Goal: Information Seeking & Learning: Learn about a topic

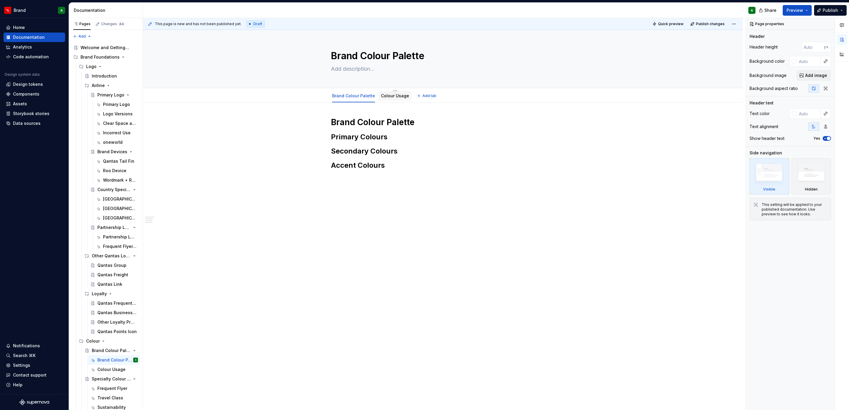
click at [406, 98] on div "Colour Usage" at bounding box center [395, 95] width 33 height 9
type textarea "*"
click at [420, 119] on h1 "Brand Colour Palette" at bounding box center [443, 122] width 224 height 11
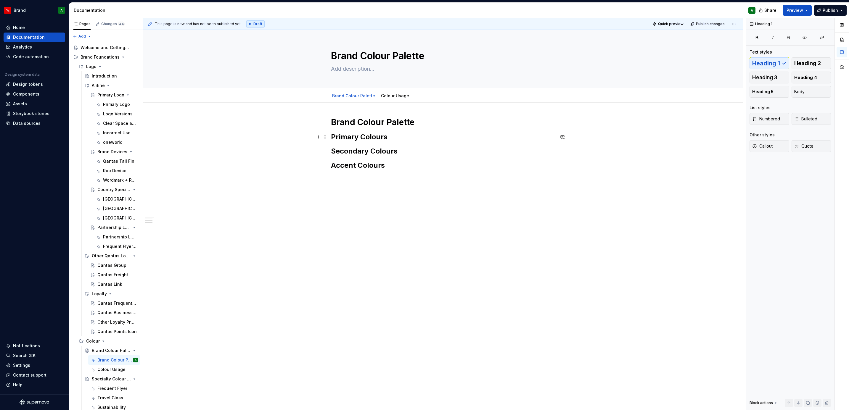
click at [403, 132] on h2 "Primary Colours" at bounding box center [443, 136] width 224 height 9
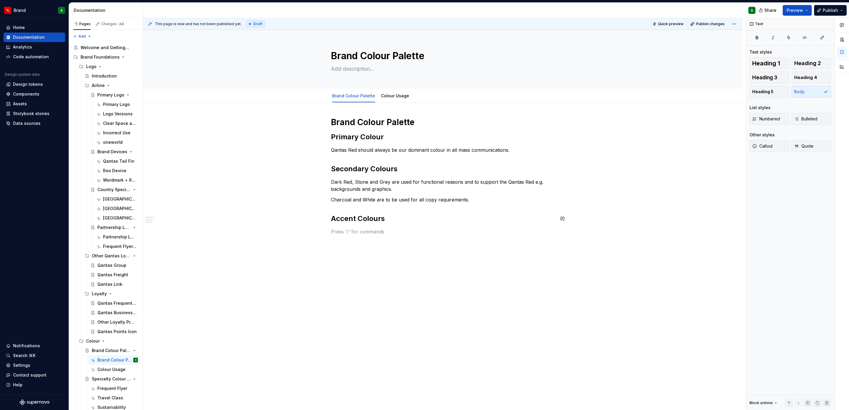
click at [385, 227] on div "Brand Colour Palette Primary Colour Qantas Red should always be our dominant co…" at bounding box center [443, 176] width 224 height 118
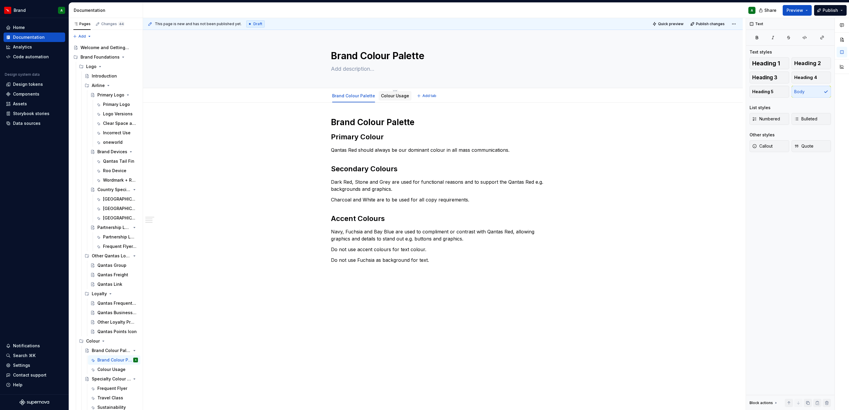
click at [399, 97] on link "Colour Usage" at bounding box center [395, 95] width 28 height 5
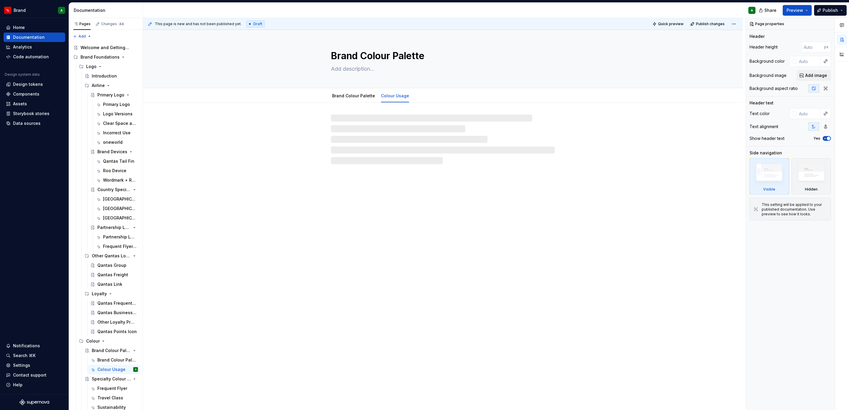
click at [349, 124] on div at bounding box center [443, 140] width 224 height 50
type textarea "*"
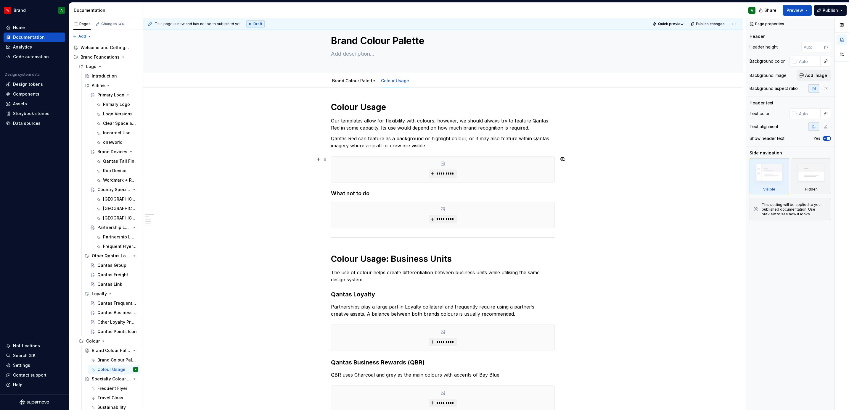
scroll to position [19, 0]
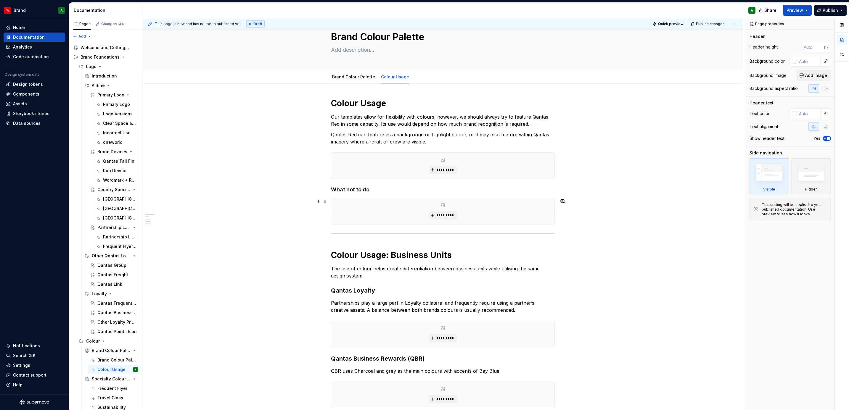
click at [471, 203] on div "*********" at bounding box center [442, 211] width 223 height 26
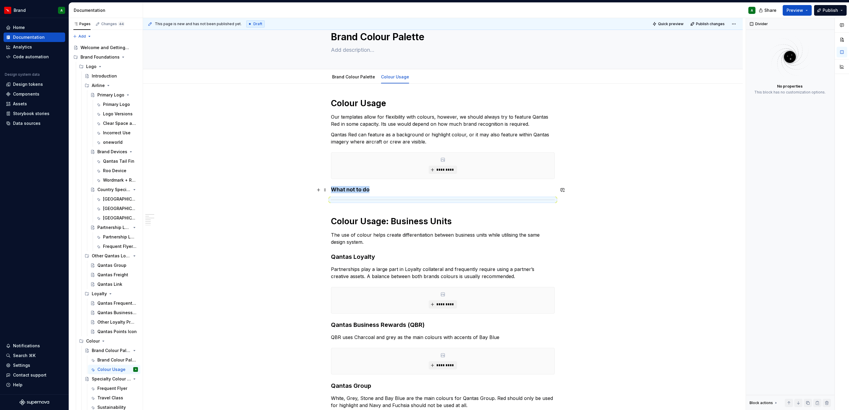
click at [393, 188] on h4 "What not to do" at bounding box center [443, 189] width 224 height 7
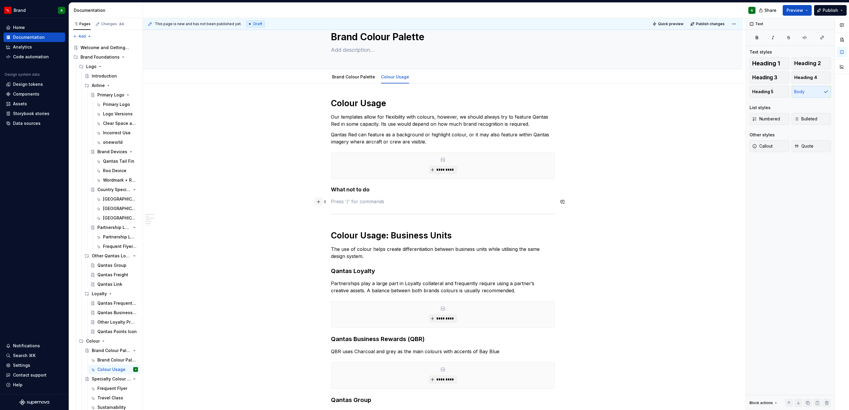
click at [317, 202] on button "button" at bounding box center [318, 202] width 8 height 8
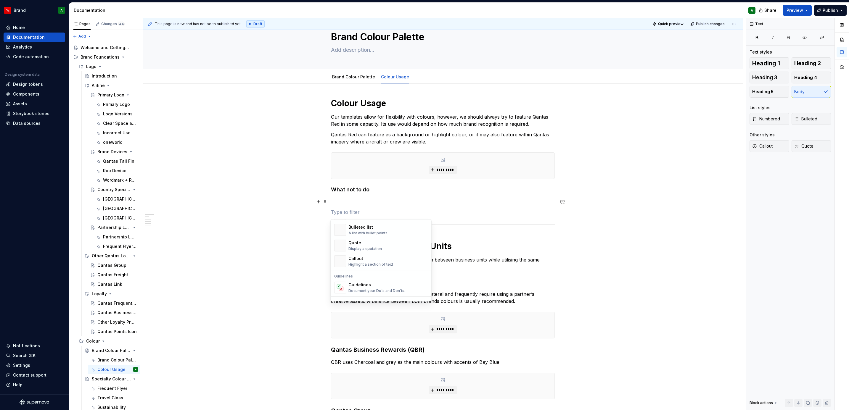
scroll to position [117, 0]
click at [363, 284] on div "Guidelines" at bounding box center [376, 285] width 57 height 6
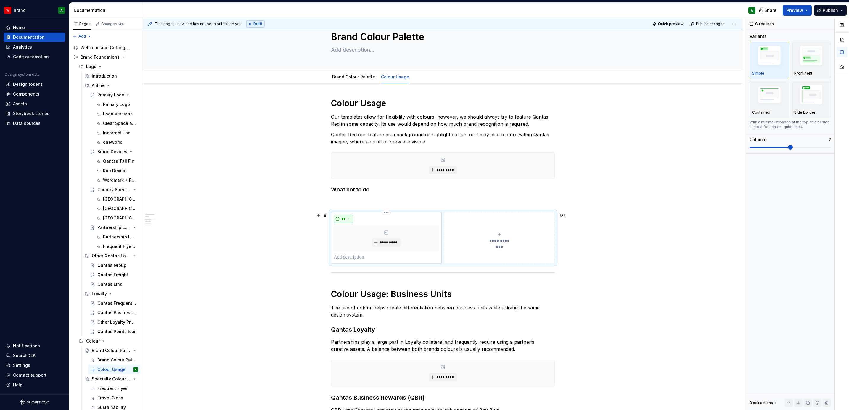
click at [345, 221] on button "**" at bounding box center [344, 219] width 20 height 8
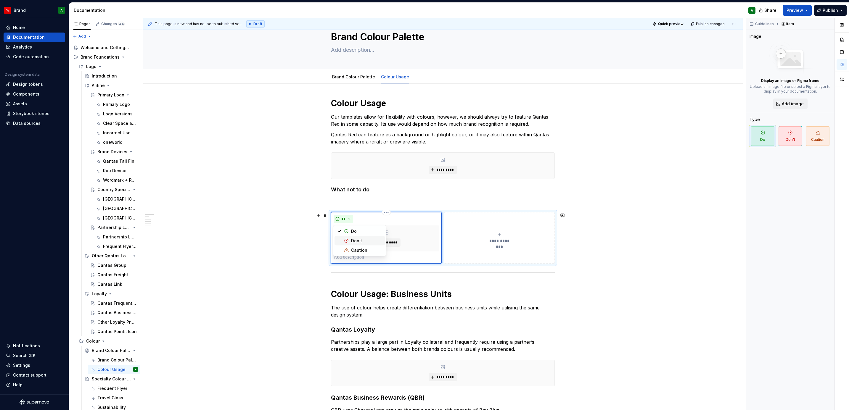
click at [359, 241] on div "Don't" at bounding box center [356, 241] width 11 height 6
click at [345, 258] on p at bounding box center [386, 257] width 105 height 7
click at [480, 232] on button "**********" at bounding box center [499, 238] width 111 height 52
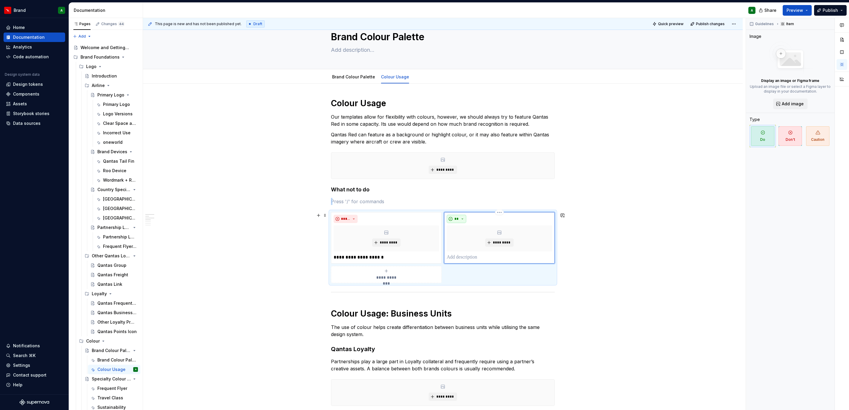
click at [463, 222] on button "**" at bounding box center [457, 219] width 20 height 8
click at [463, 241] on span "Don't" at bounding box center [473, 240] width 50 height 9
click at [458, 257] on p at bounding box center [499, 257] width 105 height 7
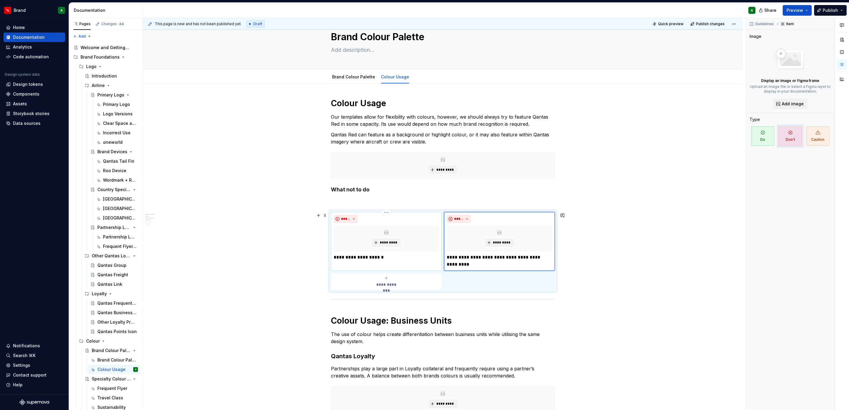
click at [411, 254] on p "**********" at bounding box center [386, 257] width 105 height 7
click at [386, 285] on span "**********" at bounding box center [386, 285] width 27 height 6
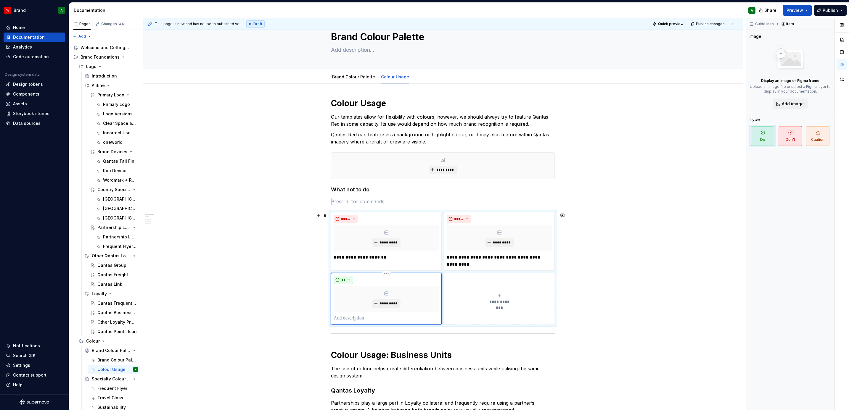
click at [345, 283] on button "**" at bounding box center [344, 280] width 20 height 8
click at [351, 301] on div "Don't" at bounding box center [356, 302] width 11 height 6
click at [353, 317] on p at bounding box center [386, 318] width 105 height 7
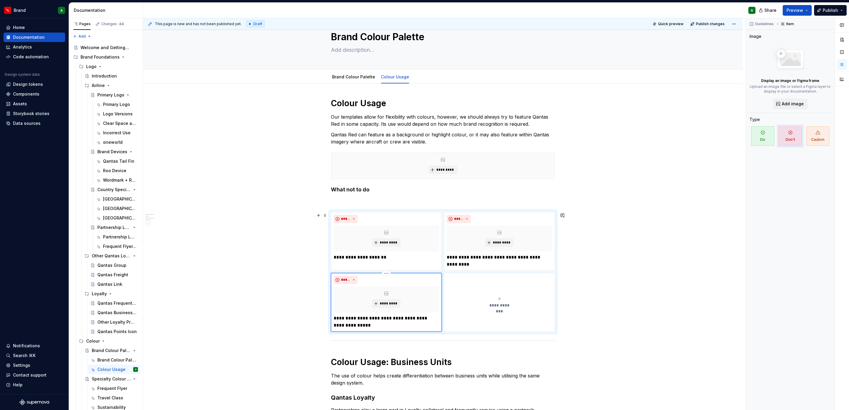
type textarea "*"
click at [486, 306] on span "**********" at bounding box center [499, 306] width 27 height 6
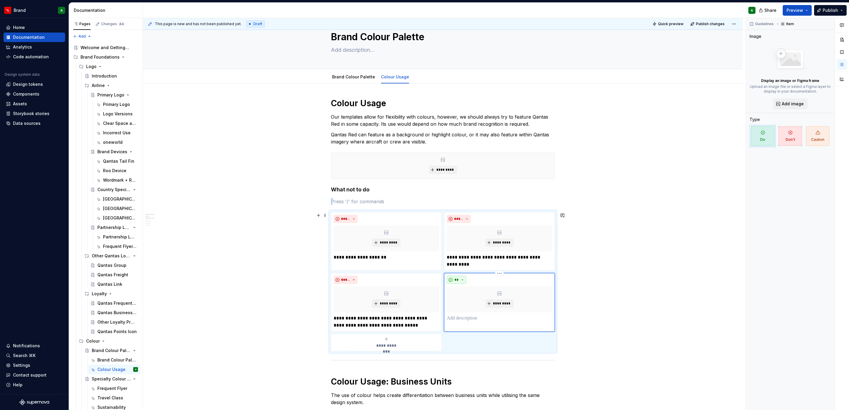
click at [463, 280] on button "**" at bounding box center [457, 280] width 20 height 8
click at [467, 301] on div "Don't" at bounding box center [470, 302] width 11 height 6
click at [459, 318] on p at bounding box center [499, 318] width 105 height 7
click at [391, 349] on span "**********" at bounding box center [386, 346] width 27 height 6
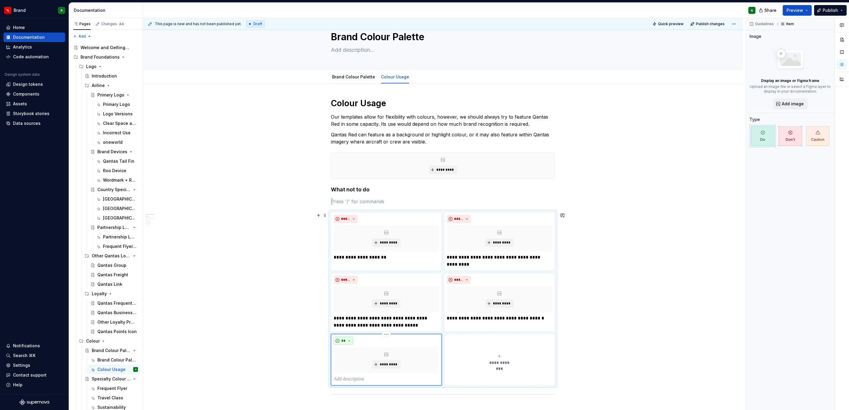
click at [347, 342] on button "**" at bounding box center [344, 341] width 20 height 8
click at [356, 361] on div "Don't" at bounding box center [356, 364] width 11 height 6
click at [356, 377] on div "***** *********" at bounding box center [386, 360] width 105 height 46
click at [347, 378] on p at bounding box center [386, 379] width 105 height 7
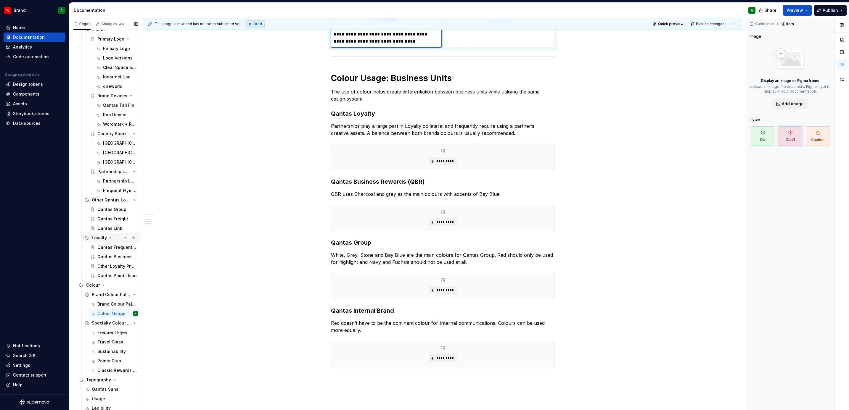
scroll to position [56, 0]
click at [104, 321] on div "Specialty Colour Palettes" at bounding box center [103, 323] width 22 height 6
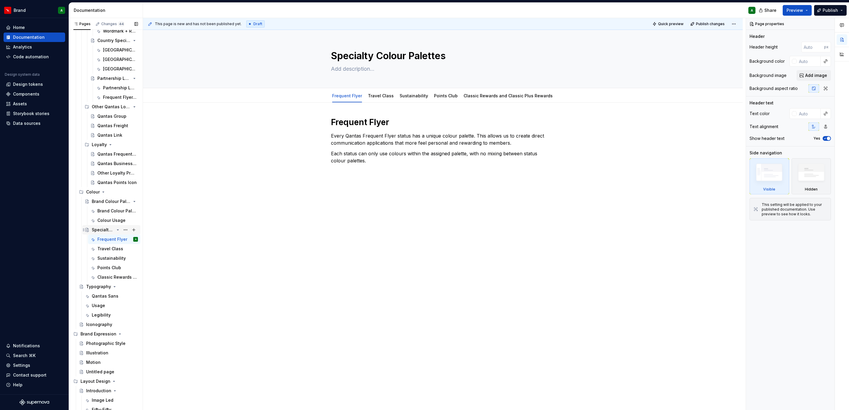
scroll to position [150, 0]
click at [362, 160] on p "Each status can only use colours within the assigned palette, with no mixing be…" at bounding box center [443, 157] width 224 height 14
type textarea "*"
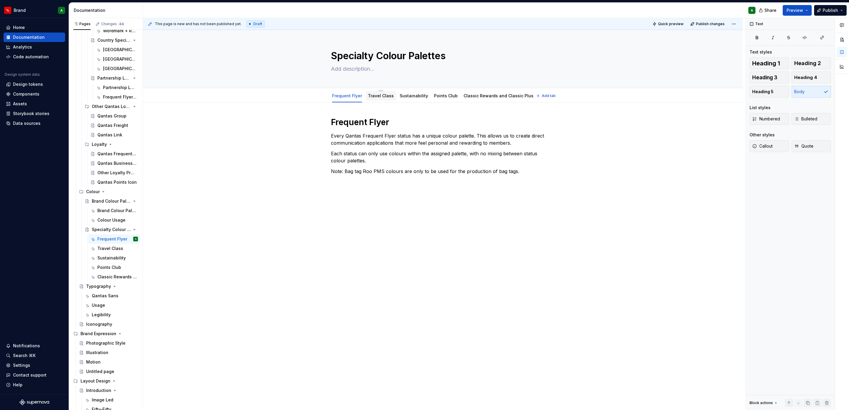
click at [377, 99] on div "Travel Class" at bounding box center [381, 96] width 26 height 6
click at [376, 98] on link "Travel Class" at bounding box center [381, 95] width 26 height 5
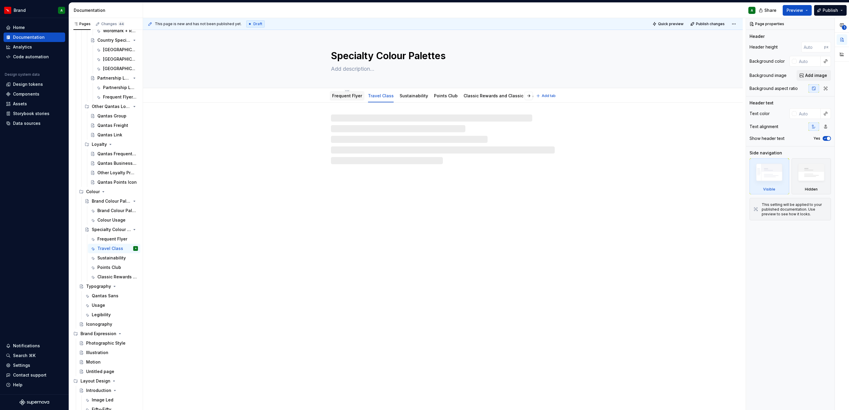
click at [348, 99] on div "Frequent Flyer" at bounding box center [347, 96] width 30 height 6
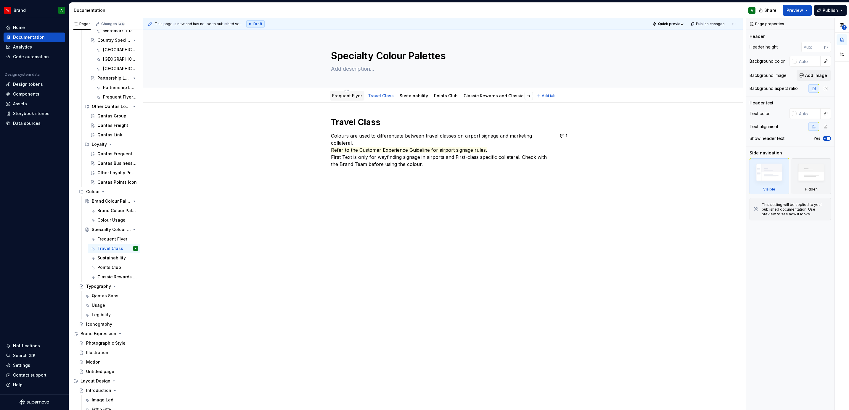
click at [350, 97] on link "Frequent Flyer" at bounding box center [347, 95] width 30 height 5
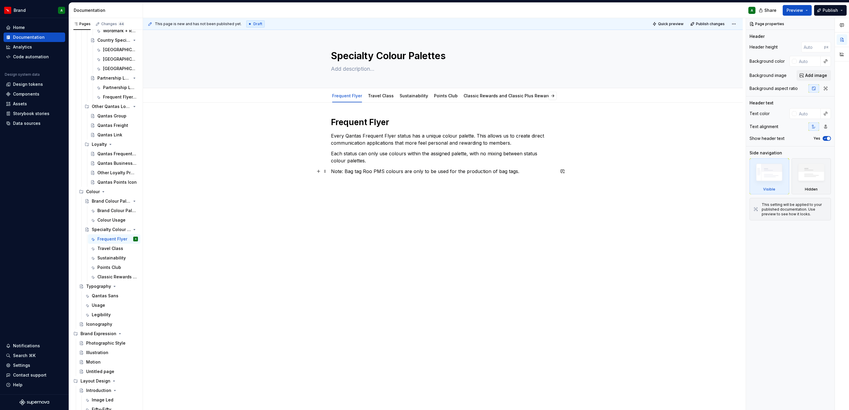
click at [334, 169] on p "Note: Bag tag Roo PMS colours are only to be used for the production of bag tag…" at bounding box center [443, 171] width 224 height 7
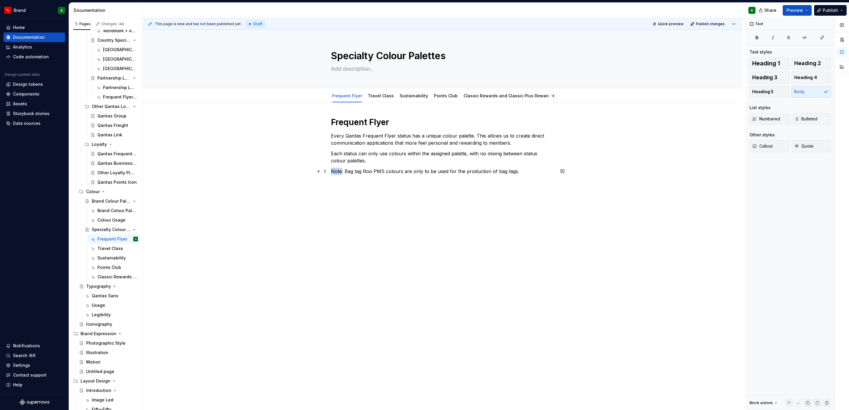
click at [334, 169] on p "Note: Bag tag Roo PMS colours are only to be used for the production of bag tag…" at bounding box center [443, 171] width 224 height 7
click at [426, 159] on button "button" at bounding box center [427, 161] width 8 height 8
click at [424, 175] on p "Note : Bag tag Roo PMS colours are only to be used for the production of bag ta…" at bounding box center [443, 171] width 224 height 7
click at [405, 99] on div "Sustainability" at bounding box center [414, 96] width 28 height 6
click at [112, 274] on div "Classic Rewards and Classic Plus Rewards" at bounding box center [108, 277] width 23 height 6
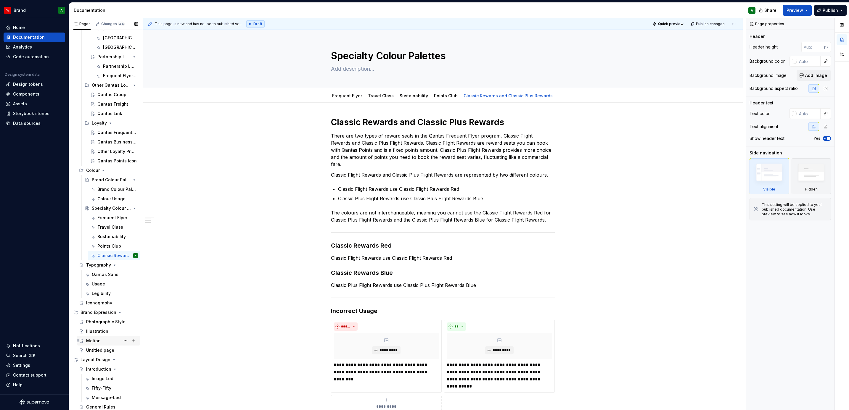
scroll to position [209, 0]
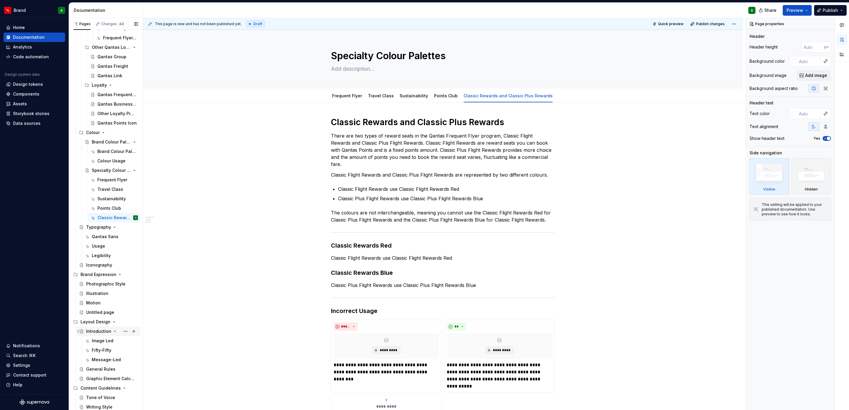
click at [99, 330] on div "Introduction" at bounding box center [98, 332] width 25 height 6
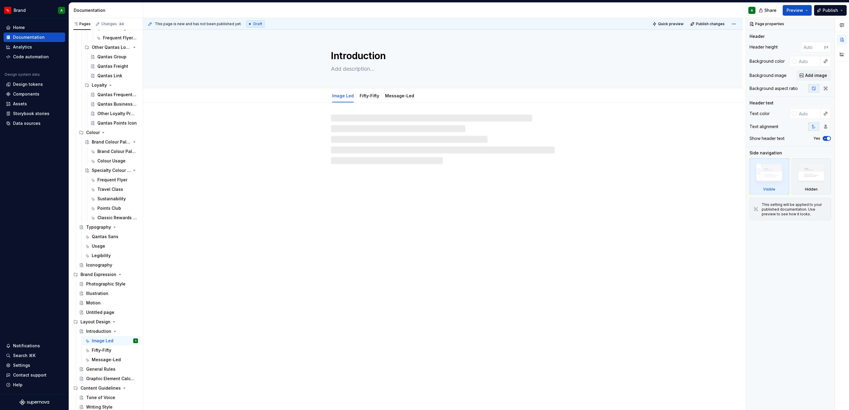
click at [475, 179] on div "Introduction Image Led Fifty-Fifty Message-Led" at bounding box center [443, 220] width 600 height 381
click at [458, 164] on div at bounding box center [443, 140] width 224 height 50
click at [404, 143] on div at bounding box center [443, 140] width 224 height 50
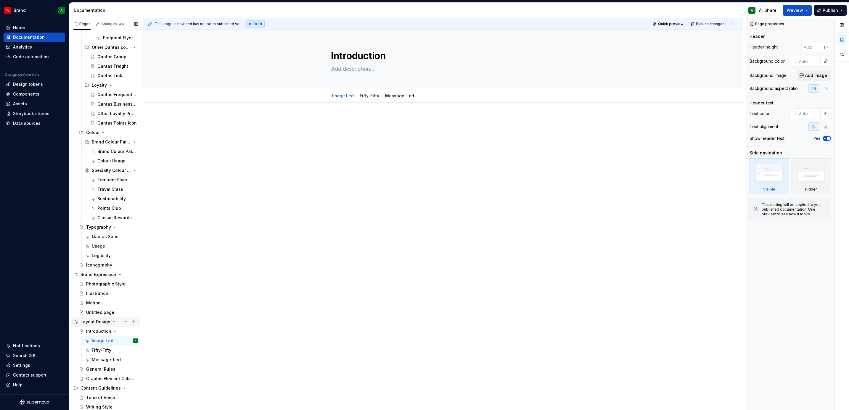
click at [93, 319] on div "Layout Design" at bounding box center [96, 322] width 30 height 6
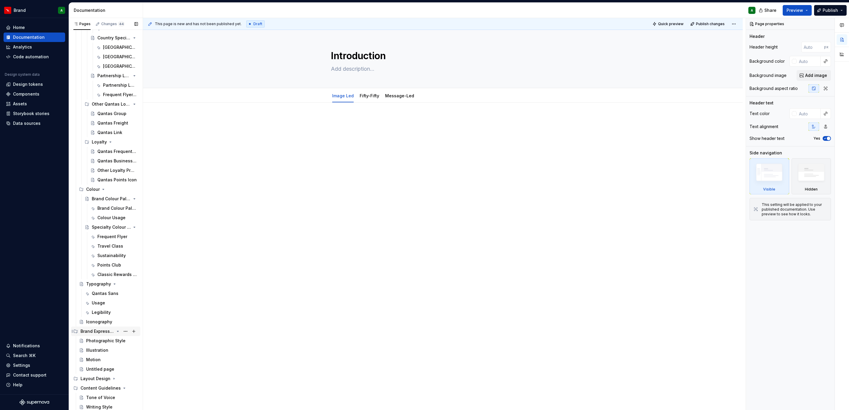
click at [94, 330] on div "Brand Expression" at bounding box center [98, 332] width 34 height 6
click at [94, 368] on div "Brand Expression" at bounding box center [98, 370] width 34 height 6
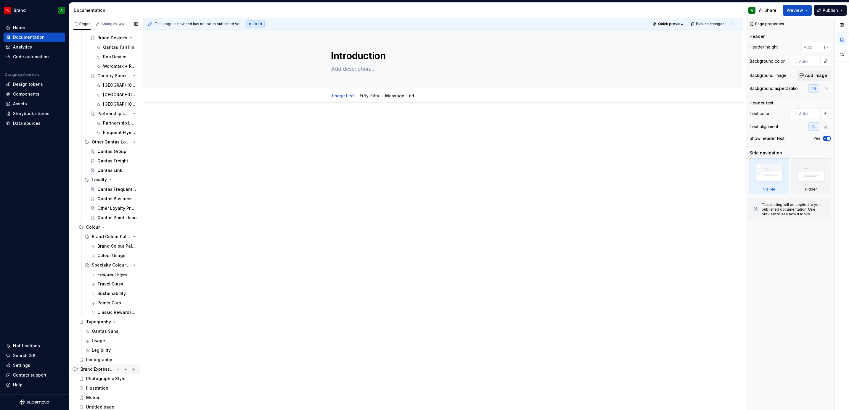
scroll to position [152, 0]
click at [97, 379] on div "Layout Design" at bounding box center [96, 379] width 30 height 6
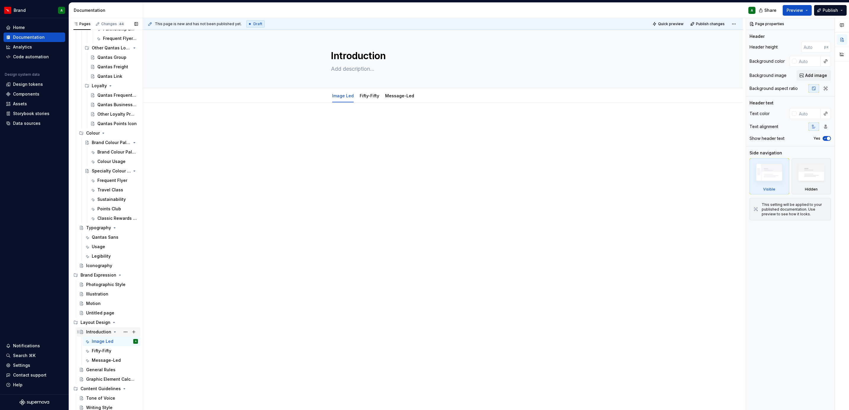
scroll to position [209, 0]
click at [121, 331] on button "Page tree" at bounding box center [125, 331] width 8 height 8
type textarea "*"
click at [152, 333] on div "Rename page" at bounding box center [157, 336] width 58 height 6
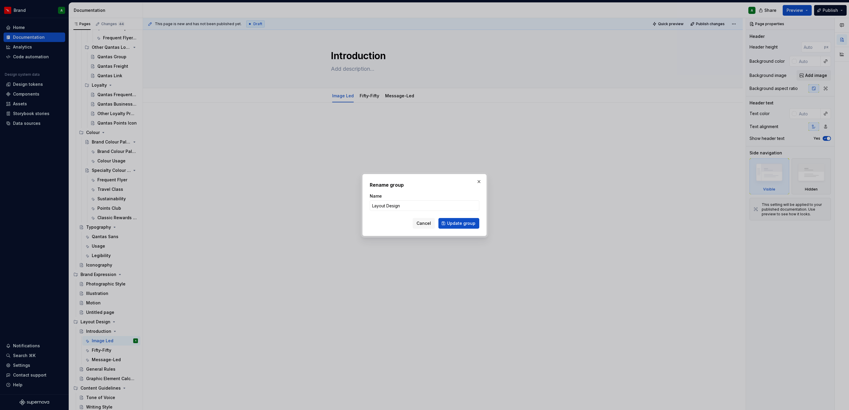
type input "Layout Design"
click button "Update group" at bounding box center [458, 223] width 41 height 11
type textarea "*"
type textarea "Layout Design"
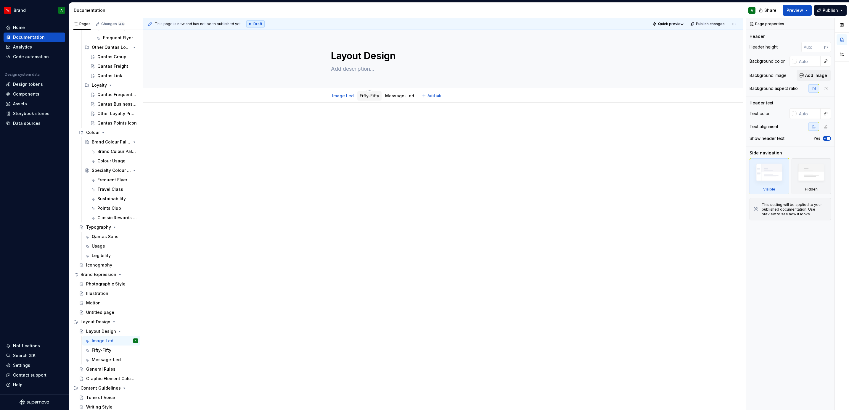
type textarea "*"
click at [423, 94] on button "Add tab" at bounding box center [432, 96] width 24 height 8
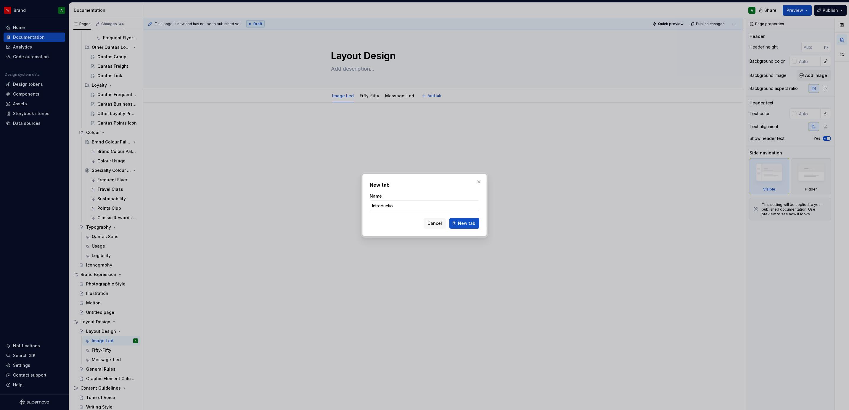
type input "Introduction"
click button "New tab" at bounding box center [464, 223] width 30 height 11
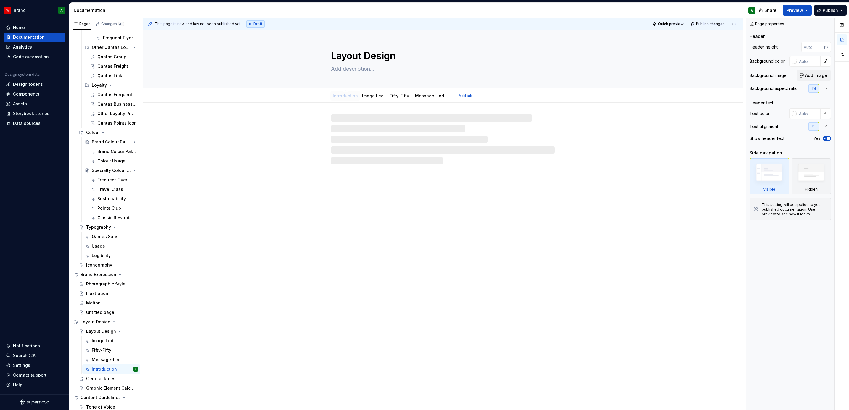
drag, startPoint x: 426, startPoint y: 97, endPoint x: 334, endPoint y: 97, distance: 91.5
click at [348, 124] on div at bounding box center [443, 140] width 224 height 50
click at [364, 117] on div at bounding box center [443, 140] width 224 height 50
type textarea "*"
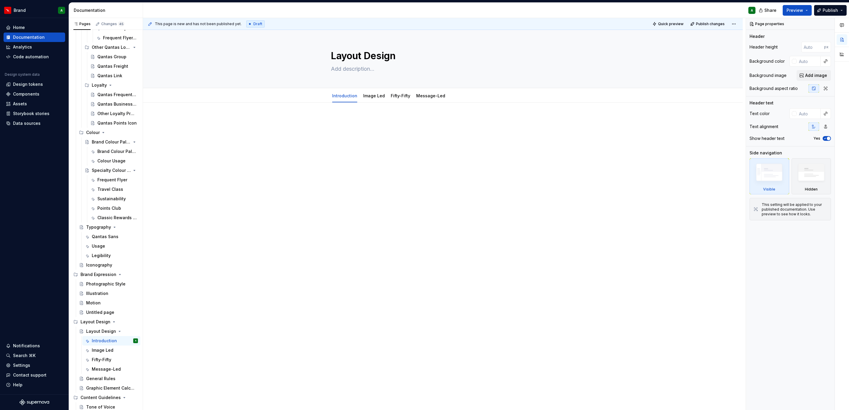
click at [364, 117] on div at bounding box center [443, 186] width 600 height 167
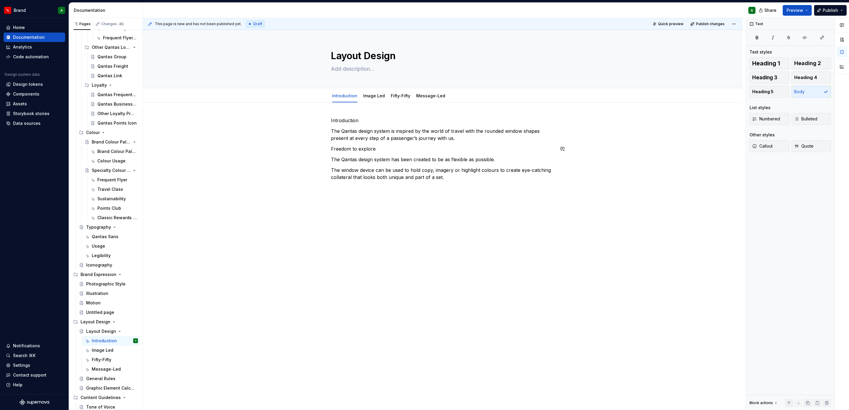
click at [359, 150] on p "Freedom to explore" at bounding box center [443, 148] width 224 height 7
click at [810, 77] on span "Heading 4" at bounding box center [805, 78] width 23 height 6
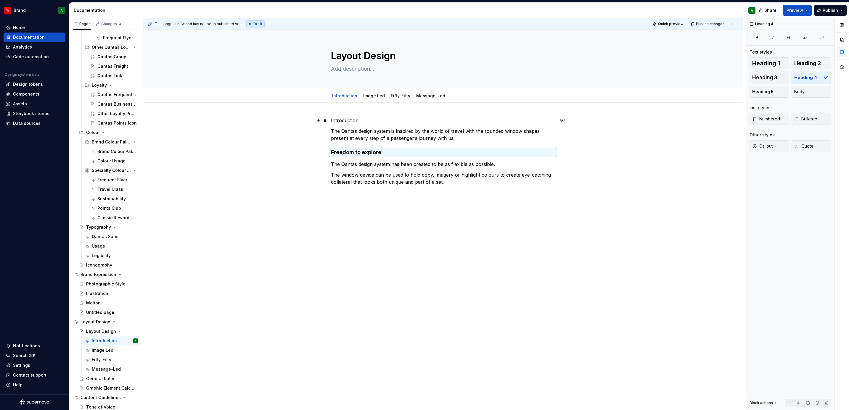
click at [348, 121] on p "Introduction" at bounding box center [443, 120] width 224 height 7
click at [809, 66] on span "Heading 2" at bounding box center [807, 63] width 27 height 6
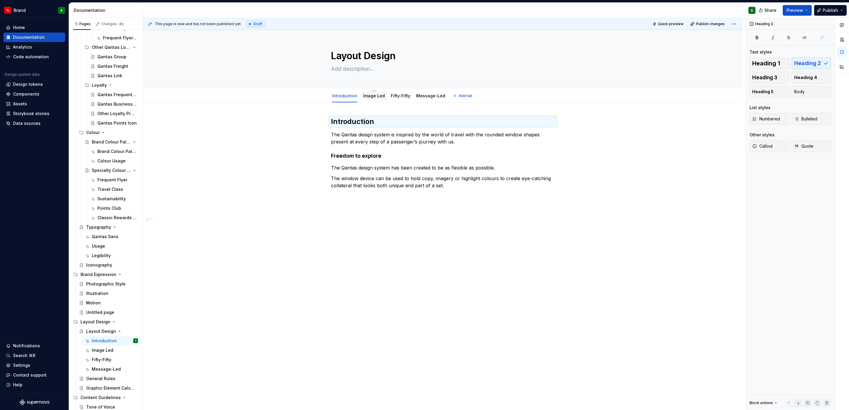
click at [373, 94] on link "Image Led" at bounding box center [374, 95] width 22 height 5
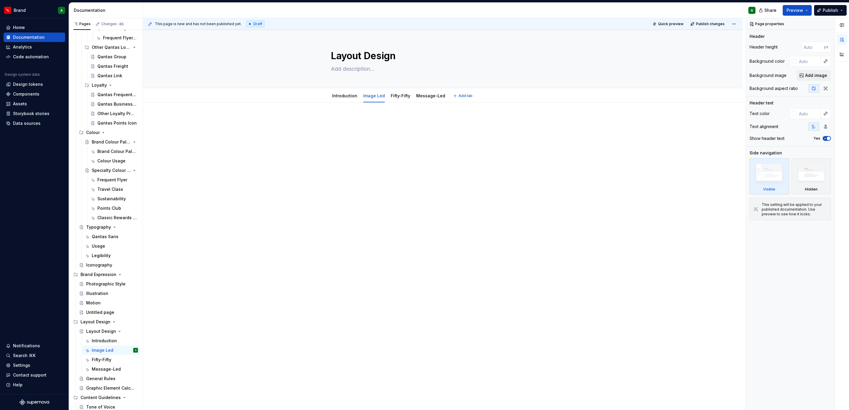
type textarea "*"
click at [327, 135] on div at bounding box center [443, 186] width 600 height 167
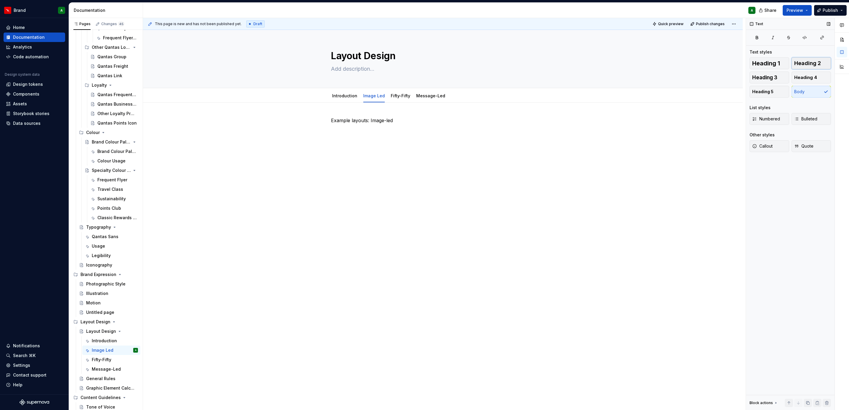
click at [814, 60] on button "Heading 2" at bounding box center [812, 63] width 40 height 12
click at [425, 163] on div "Example layouts: Image-led" at bounding box center [443, 186] width 600 height 167
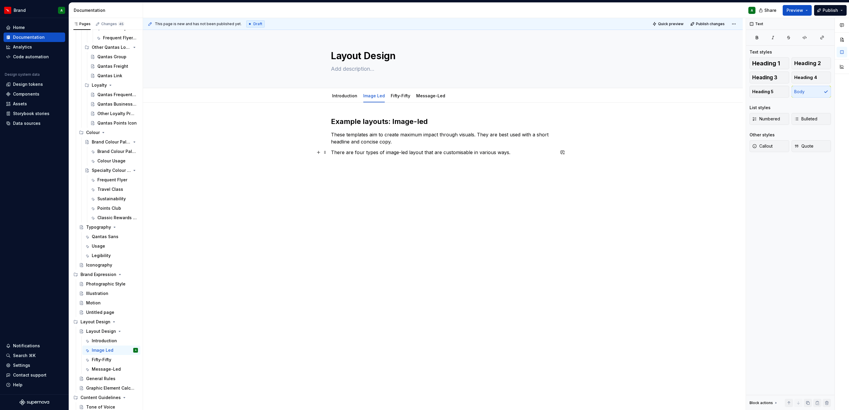
click at [514, 150] on p "There are four types of image-led layout that are customisable in various ways." at bounding box center [443, 152] width 224 height 7
click at [422, 191] on div "Example layouts: Image-led These templates aim to create maximum impact through…" at bounding box center [443, 195] width 600 height 184
click at [400, 237] on div "Example layouts: Image-led These templates aim to create maximum impact through…" at bounding box center [443, 200] width 600 height 194
click at [504, 162] on p "The following examples provide guidance on how you can create these layouts." at bounding box center [443, 163] width 224 height 7
click at [515, 164] on p "The following examples provide guidance on how you can create these layouts." at bounding box center [443, 163] width 224 height 7
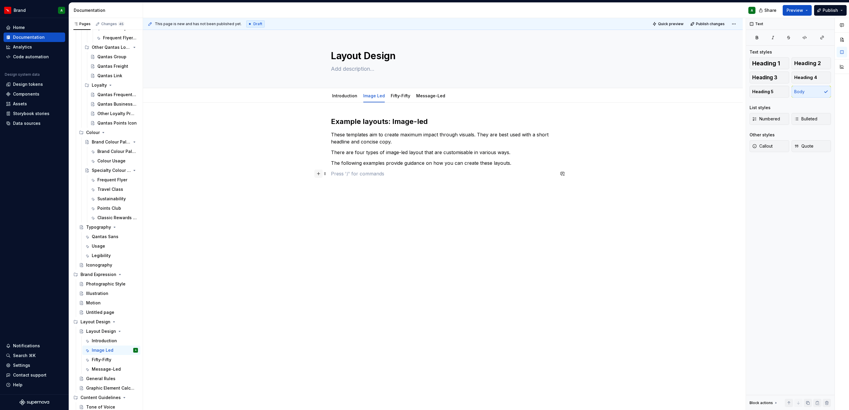
click at [317, 174] on button "button" at bounding box center [318, 174] width 8 height 8
click at [355, 229] on div "Divider" at bounding box center [363, 227] width 30 height 6
click at [348, 177] on p at bounding box center [443, 173] width 224 height 7
click at [338, 189] on p at bounding box center [443, 188] width 224 height 7
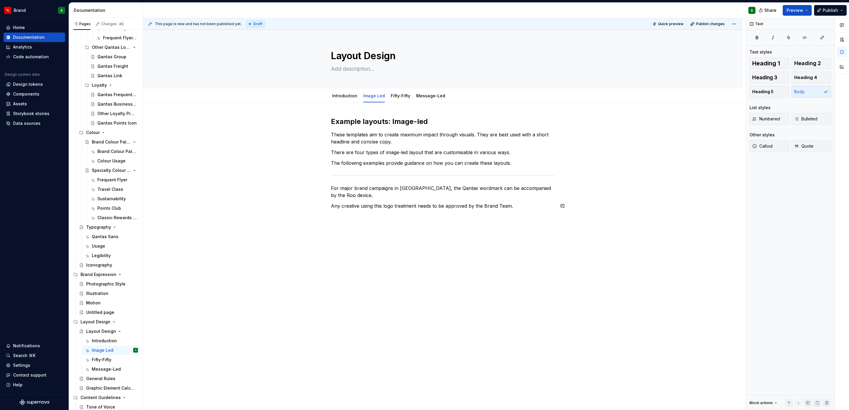
click at [528, 201] on div "Example layouts: Image-led These templates aim to create maximum impact through…" at bounding box center [443, 163] width 224 height 93
click at [318, 217] on button "button" at bounding box center [318, 217] width 8 height 8
click at [388, 264] on div "Image" at bounding box center [377, 263] width 58 height 6
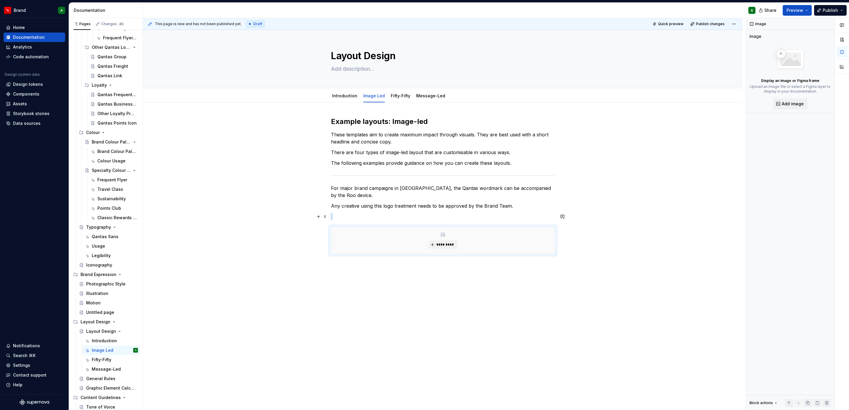
click at [381, 215] on p at bounding box center [443, 216] width 224 height 7
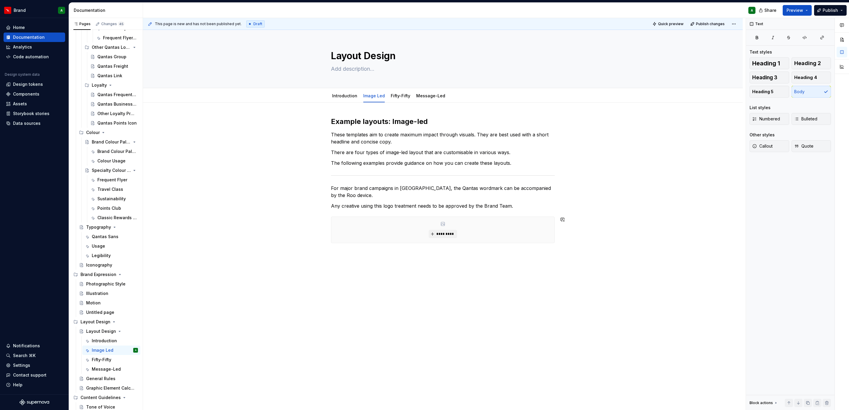
click at [325, 251] on div "Example layouts: Image-led These templates aim to create maximum impact through…" at bounding box center [443, 238] width 600 height 271
click at [314, 251] on button "button" at bounding box center [318, 254] width 8 height 8
click at [368, 314] on div "A section divider" at bounding box center [363, 315] width 30 height 5
click at [352, 255] on p at bounding box center [443, 253] width 224 height 7
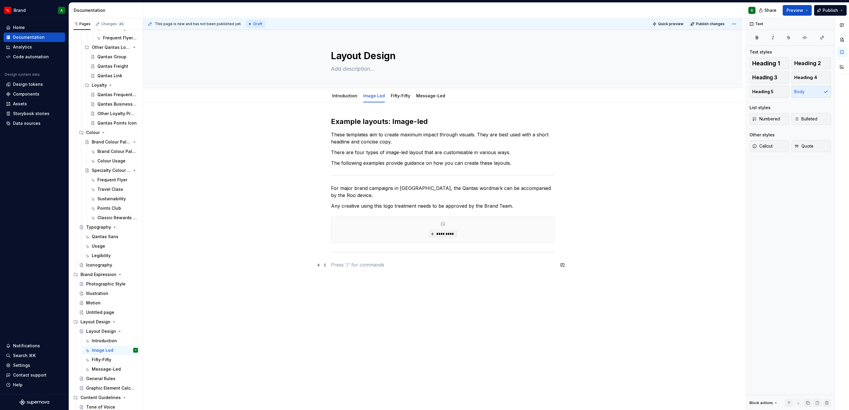
click at [351, 264] on p at bounding box center [443, 264] width 224 height 7
click at [403, 265] on p at bounding box center [443, 264] width 224 height 7
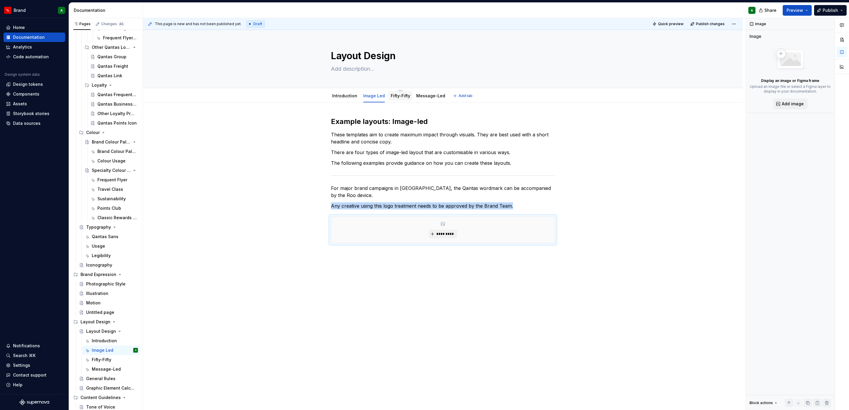
click at [401, 97] on link "Fifty-Fifty" at bounding box center [401, 95] width 20 height 5
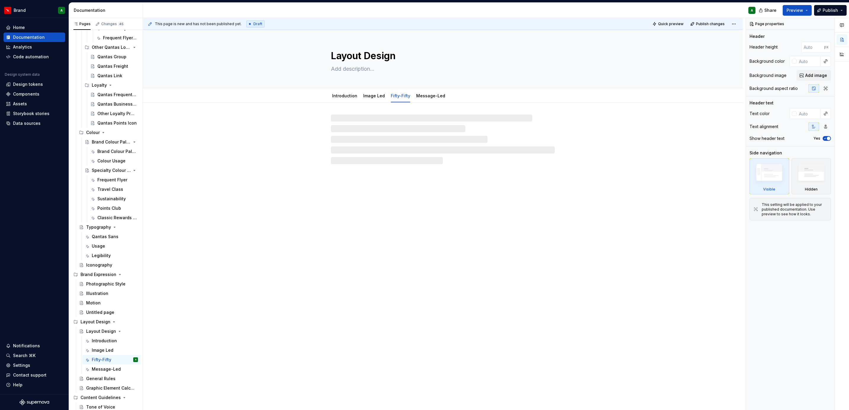
click at [392, 124] on div at bounding box center [443, 140] width 224 height 50
type textarea "*"
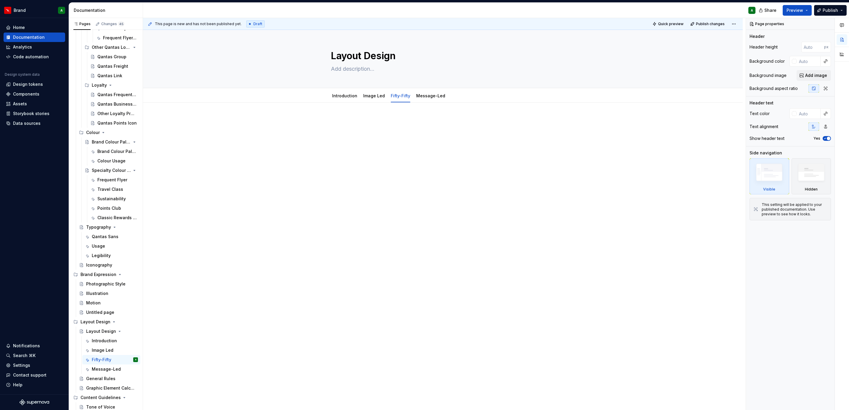
click at [353, 124] on p at bounding box center [443, 120] width 224 height 7
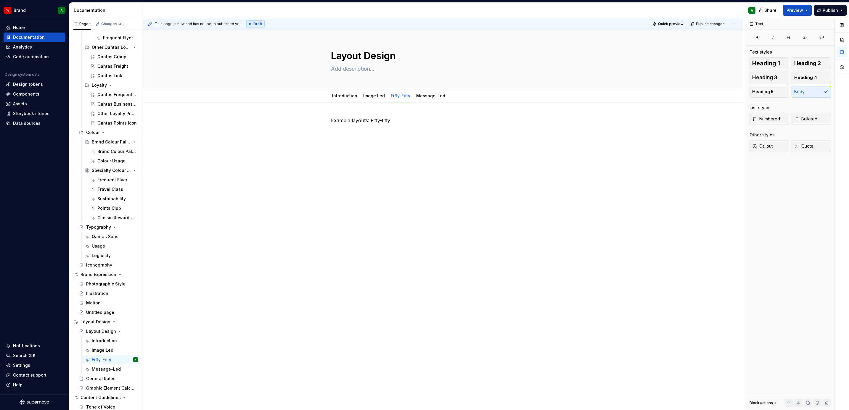
click at [353, 124] on p "Example layouts: Fifty-fifty" at bounding box center [443, 120] width 224 height 7
click at [804, 64] on span "Heading 2" at bounding box center [807, 63] width 27 height 6
click at [447, 140] on div "Example layouts: Fifty-fifty" at bounding box center [443, 132] width 224 height 30
click at [377, 135] on p at bounding box center [443, 134] width 224 height 7
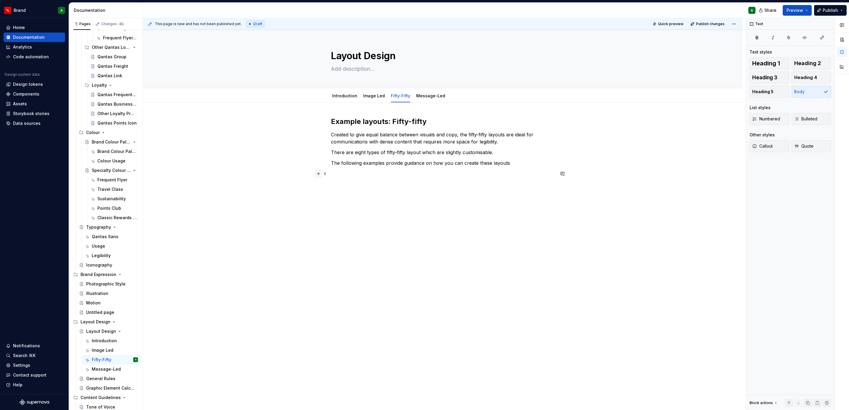
click at [319, 176] on button "button" at bounding box center [318, 174] width 8 height 8
click at [369, 218] on span "Divider A section divider" at bounding box center [381, 225] width 98 height 15
click at [357, 180] on div "Example layouts: Fifty-fifty Created to give equal balance between visuals and …" at bounding box center [443, 160] width 224 height 86
click at [365, 203] on div "Example layouts: Fifty-fifty Created to give equal balance between visuals and …" at bounding box center [443, 212] width 600 height 219
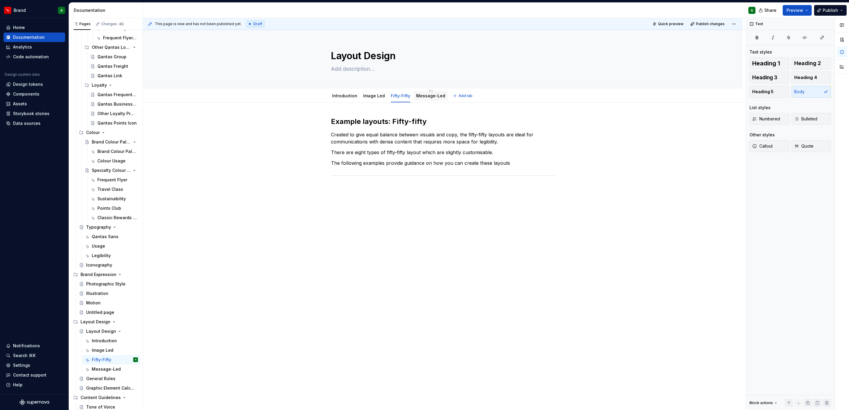
click at [430, 94] on link "Message-Led" at bounding box center [430, 95] width 29 height 5
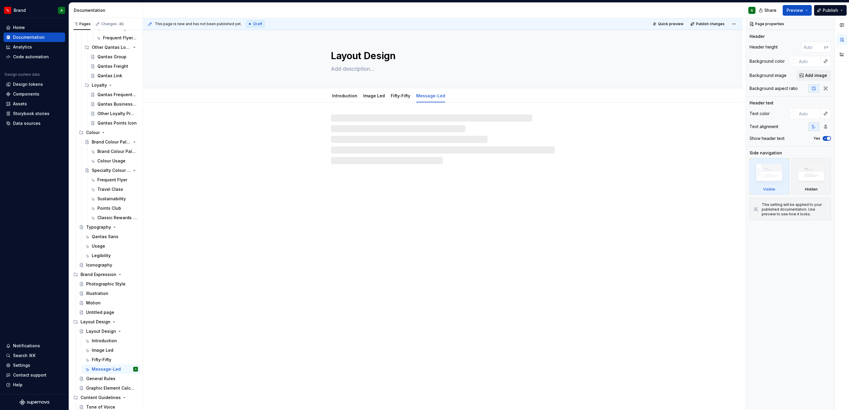
type textarea "*"
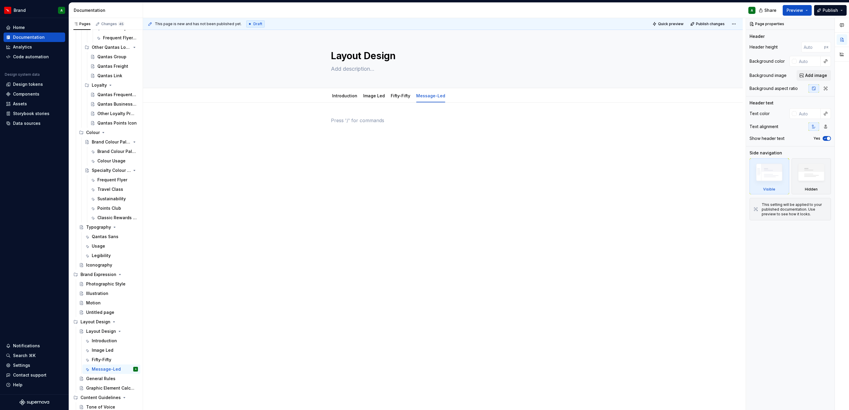
click at [396, 134] on div at bounding box center [443, 128] width 224 height 22
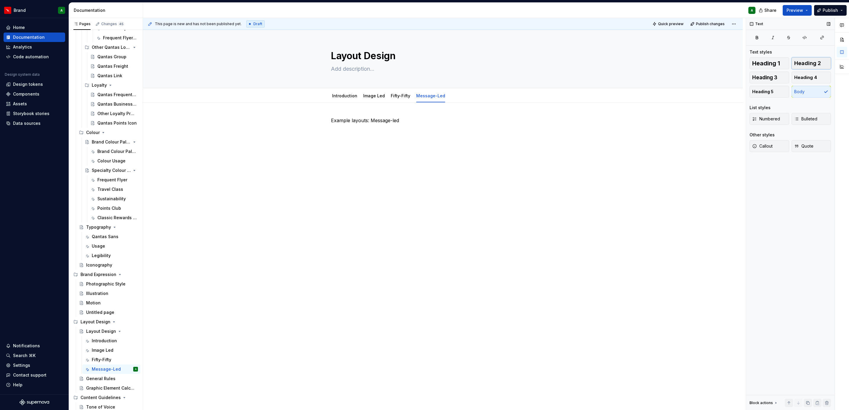
click at [803, 62] on span "Heading 2" at bounding box center [807, 63] width 27 height 6
click at [486, 150] on div "Example layouts: Message-led" at bounding box center [443, 186] width 600 height 167
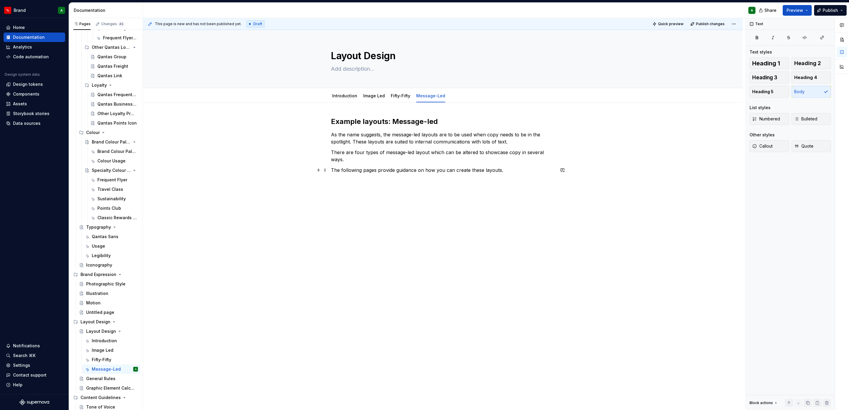
click at [363, 170] on p "The following pages provide guidance on how you can create these layouts." at bounding box center [443, 170] width 224 height 7
click at [320, 187] on div "Example layouts: Message-led As the name suggests, the message-led layouts are …" at bounding box center [443, 203] width 600 height 201
click at [318, 181] on button "button" at bounding box center [318, 181] width 8 height 8
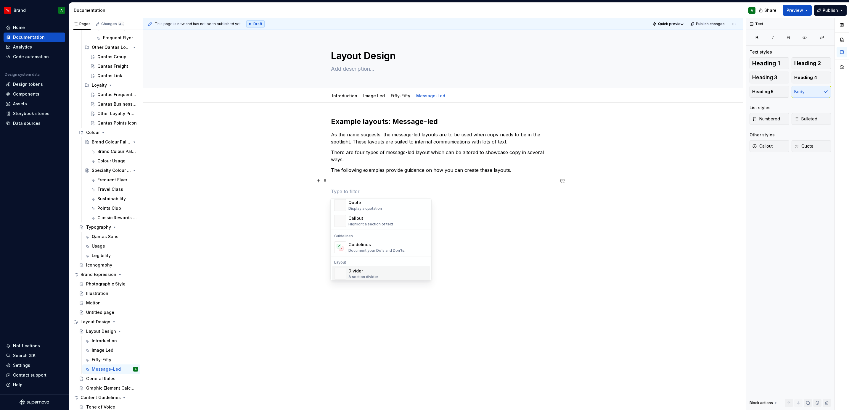
click at [370, 271] on div "Divider" at bounding box center [363, 271] width 30 height 6
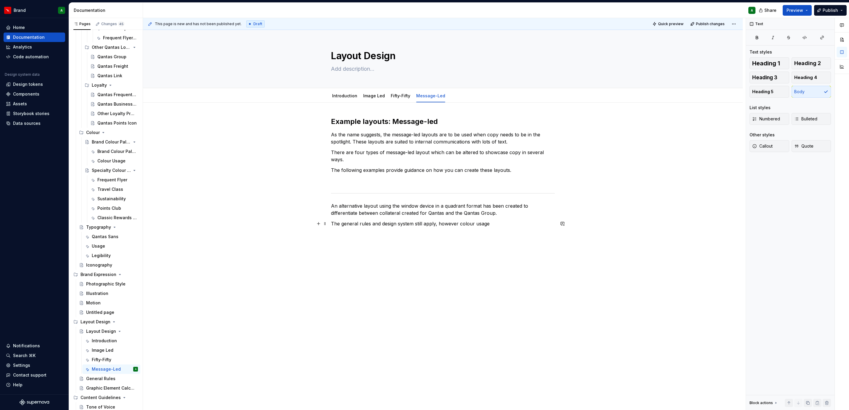
click at [512, 223] on p "The general rules and design system still apply, however colour usage" at bounding box center [443, 223] width 224 height 7
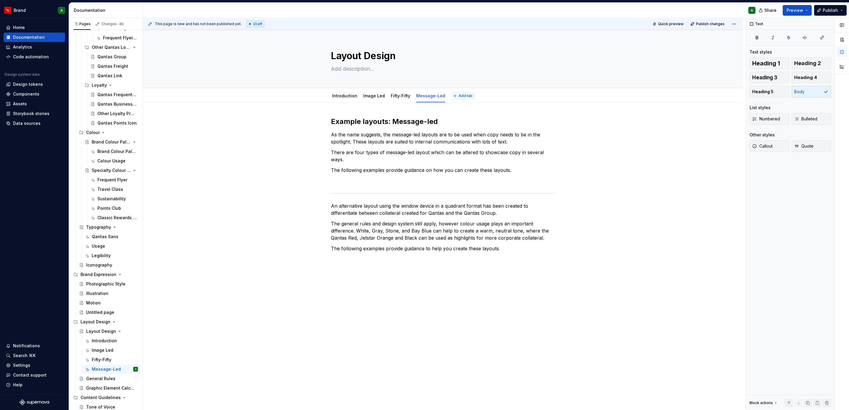
click at [461, 96] on span "Add tab" at bounding box center [466, 96] width 14 height 5
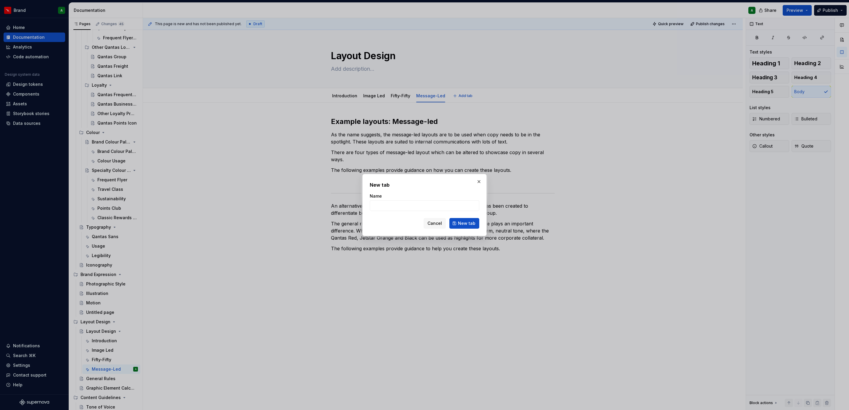
type textarea "*"
type input "Layouts to avoid"
click button "New tab" at bounding box center [464, 223] width 30 height 11
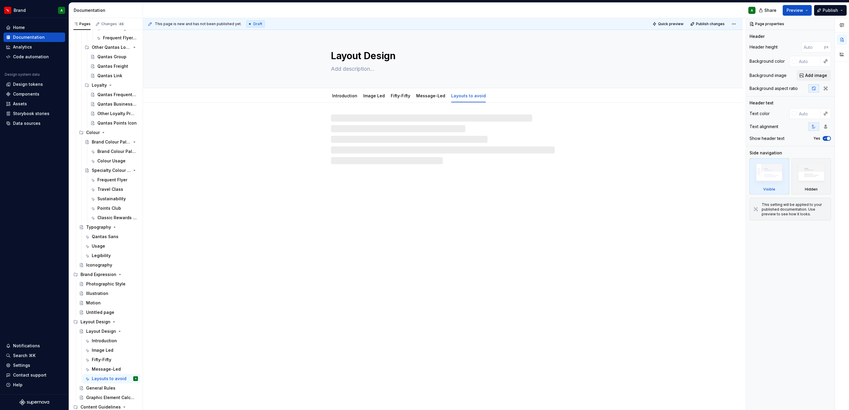
type textarea "*"
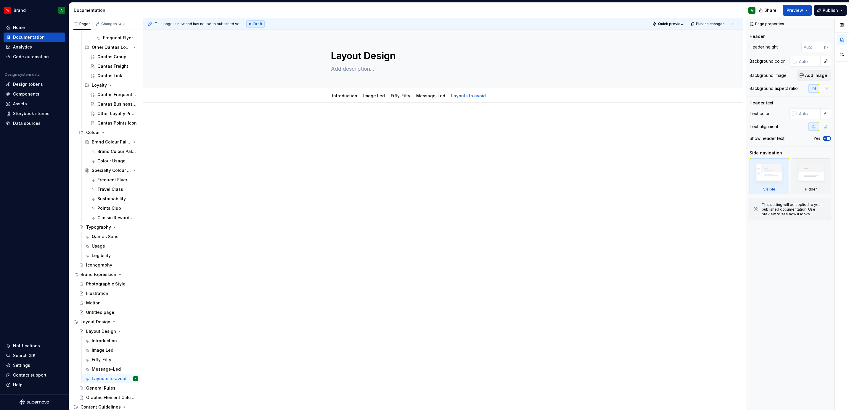
click at [384, 130] on div at bounding box center [443, 128] width 224 height 22
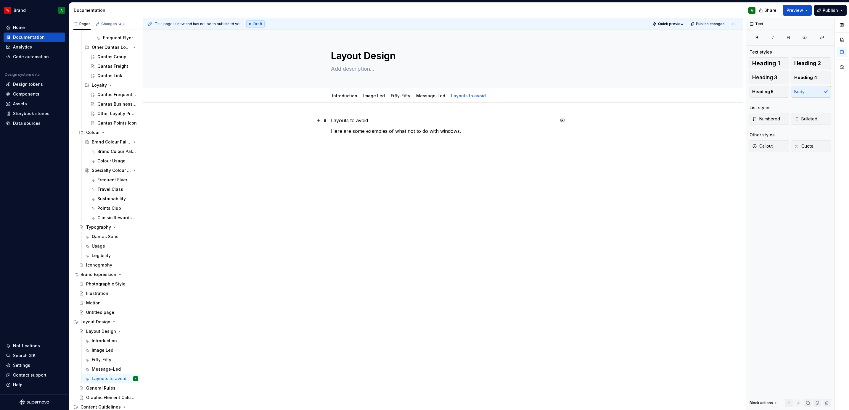
click at [356, 118] on p "Layouts to avoid" at bounding box center [443, 120] width 224 height 7
type textarea "*"
click at [804, 68] on button "Heading 2" at bounding box center [812, 63] width 40 height 12
click at [475, 163] on div "Layouts to avoid Here are some examples of what not to do with windows." at bounding box center [443, 186] width 600 height 167
click at [319, 145] on button "button" at bounding box center [318, 145] width 8 height 8
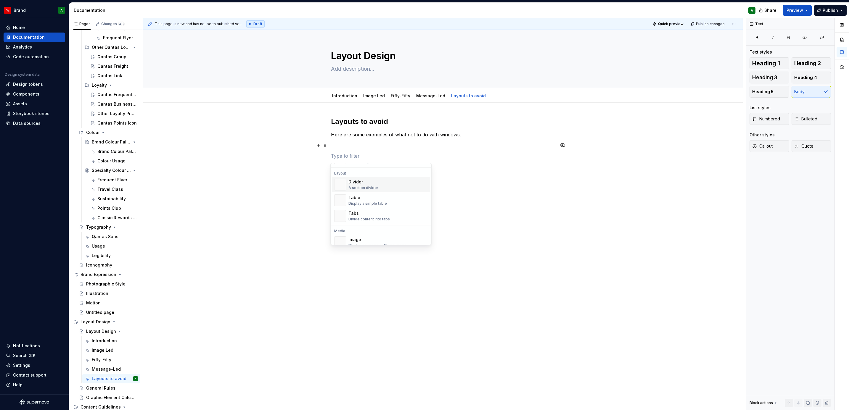
scroll to position [131, 0]
click at [369, 219] on div "Document your Do's and Don'ts." at bounding box center [376, 220] width 57 height 5
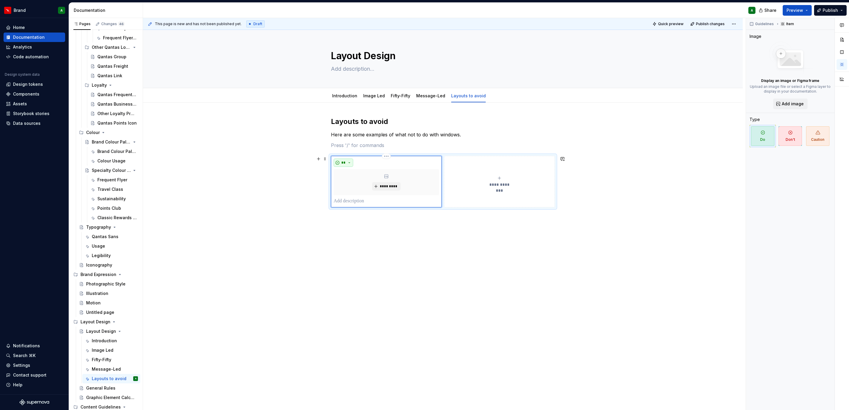
click at [344, 163] on span "**" at bounding box center [343, 162] width 5 height 5
click at [361, 185] on div "Don't" at bounding box center [356, 184] width 11 height 6
click at [362, 204] on p at bounding box center [386, 201] width 105 height 7
click at [525, 193] on button "**********" at bounding box center [499, 182] width 111 height 52
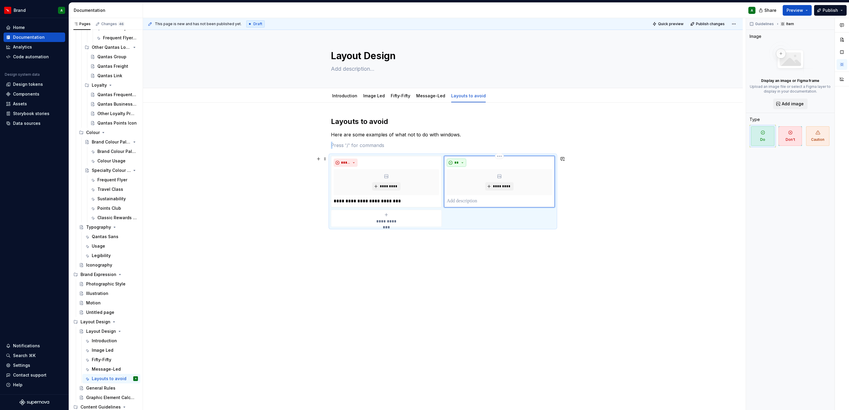
click at [456, 164] on span "**" at bounding box center [456, 162] width 5 height 5
click at [476, 181] on span "Don't" at bounding box center [473, 184] width 50 height 9
click at [463, 201] on p at bounding box center [499, 201] width 105 height 7
click at [414, 221] on div "**********" at bounding box center [386, 219] width 105 height 12
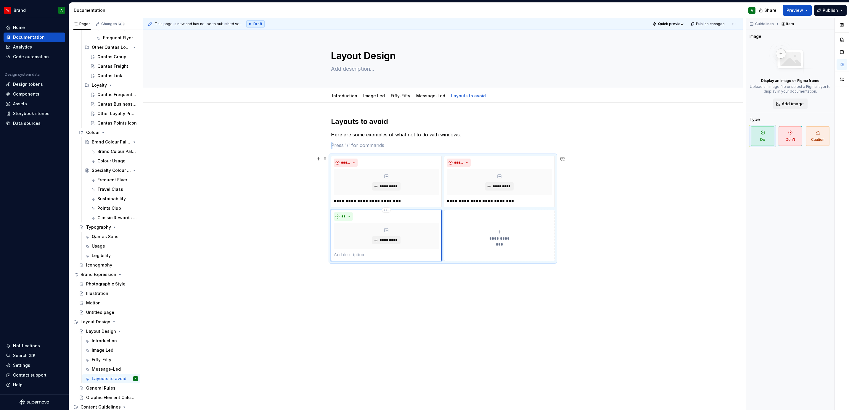
click at [347, 222] on div "** *********" at bounding box center [386, 236] width 105 height 46
click at [346, 216] on button "**" at bounding box center [344, 217] width 20 height 8
click at [356, 236] on div "Don't" at bounding box center [356, 239] width 11 height 6
click at [348, 255] on p at bounding box center [386, 255] width 105 height 7
type textarea "*"
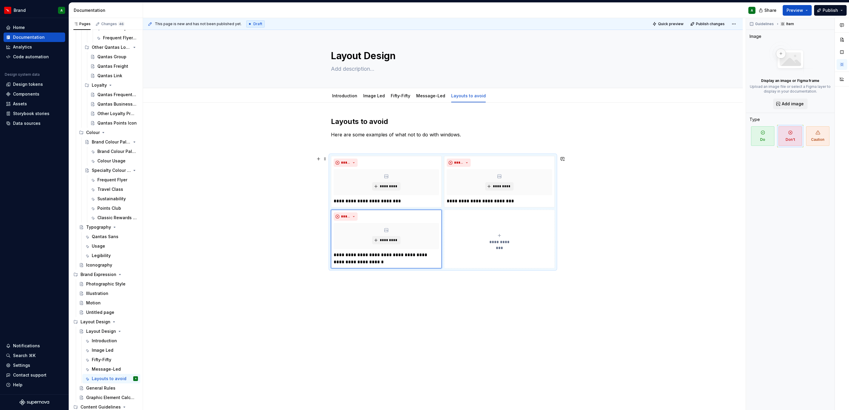
click at [478, 261] on button "**********" at bounding box center [499, 239] width 111 height 59
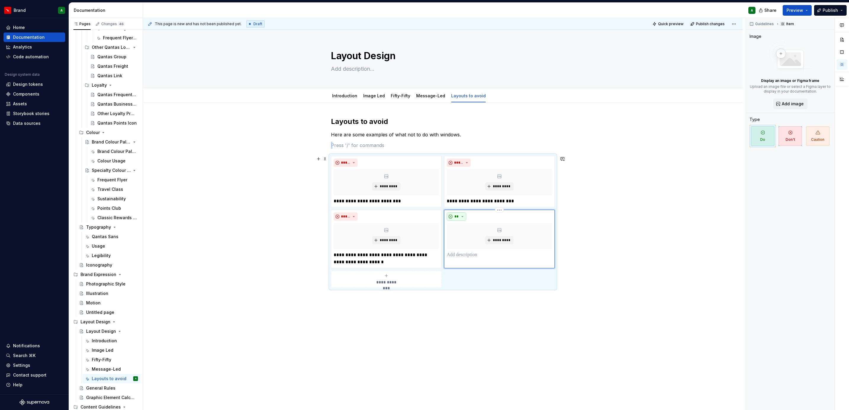
click at [461, 215] on button "**" at bounding box center [457, 217] width 20 height 8
click at [469, 236] on div "Don't" at bounding box center [470, 239] width 11 height 6
click at [464, 255] on p at bounding box center [499, 255] width 105 height 7
click at [388, 285] on span "**********" at bounding box center [386, 282] width 27 height 6
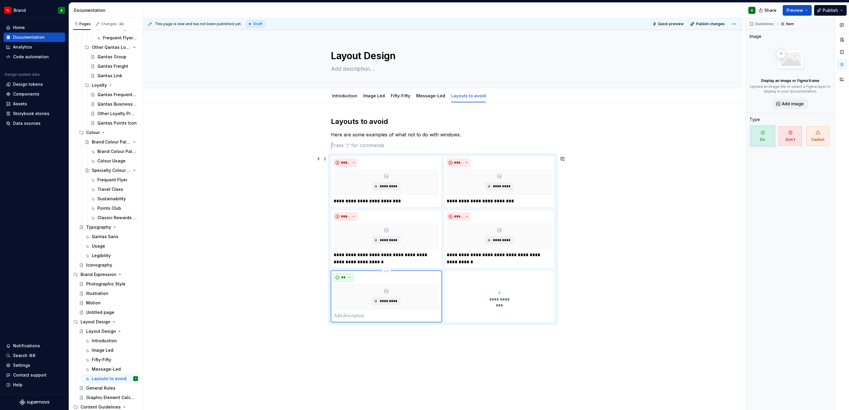
click at [348, 276] on button "**" at bounding box center [344, 278] width 20 height 8
click at [350, 297] on span "Don't" at bounding box center [360, 299] width 50 height 9
click at [353, 318] on p at bounding box center [386, 316] width 105 height 7
click at [353, 318] on p "*" at bounding box center [386, 316] width 105 height 7
click at [463, 309] on button "**********" at bounding box center [499, 297] width 111 height 52
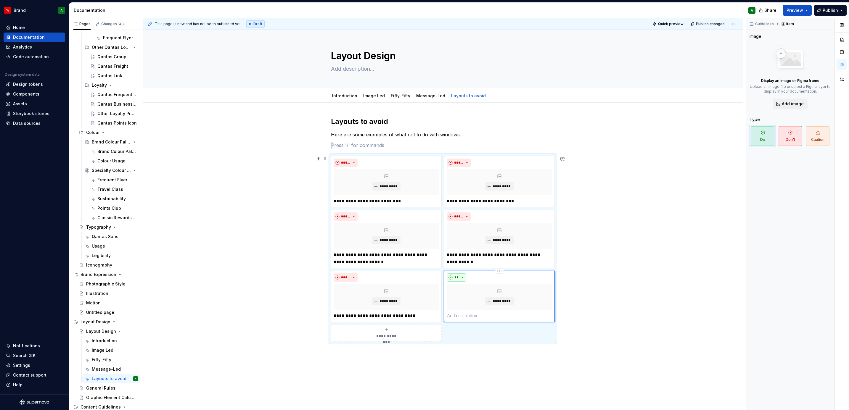
click at [458, 277] on span "**" at bounding box center [456, 277] width 5 height 5
click at [464, 297] on span "Don't" at bounding box center [473, 299] width 50 height 9
click at [462, 313] on div "***** *********" at bounding box center [499, 297] width 105 height 46
click at [452, 314] on p at bounding box center [499, 316] width 105 height 7
click at [415, 338] on div "**********" at bounding box center [386, 341] width 105 height 12
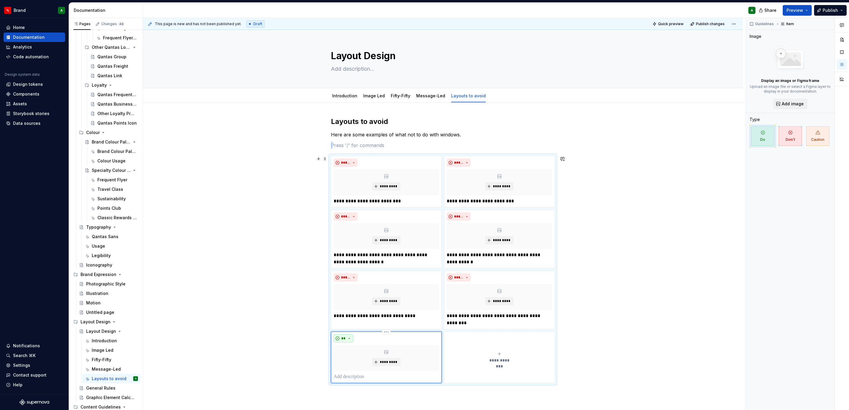
click at [345, 338] on span "**" at bounding box center [343, 338] width 5 height 5
click at [348, 358] on span "Don't" at bounding box center [360, 360] width 50 height 9
click at [344, 379] on p at bounding box center [386, 377] width 105 height 7
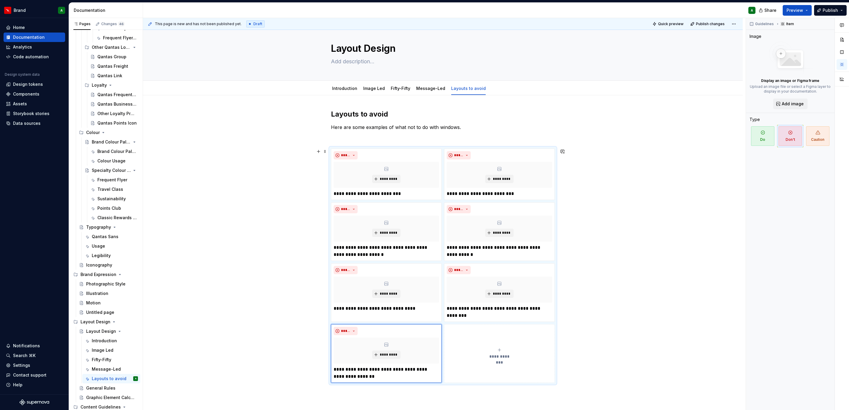
click at [507, 355] on span "**********" at bounding box center [499, 357] width 27 height 6
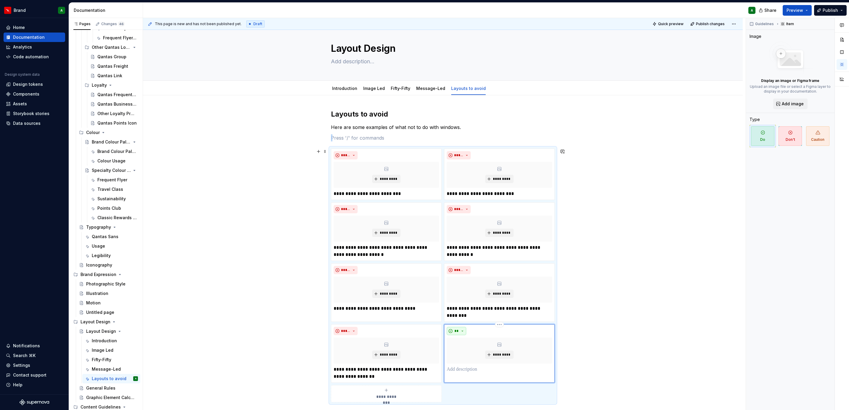
click at [456, 332] on span "**" at bounding box center [456, 331] width 5 height 5
click at [465, 352] on div "Don't" at bounding box center [470, 354] width 11 height 6
click at [458, 369] on p at bounding box center [499, 369] width 105 height 7
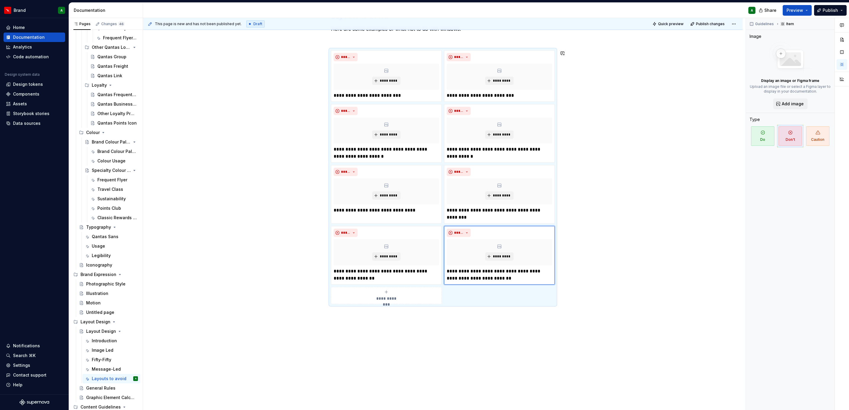
scroll to position [106, 0]
click at [403, 294] on div "**********" at bounding box center [386, 296] width 105 height 12
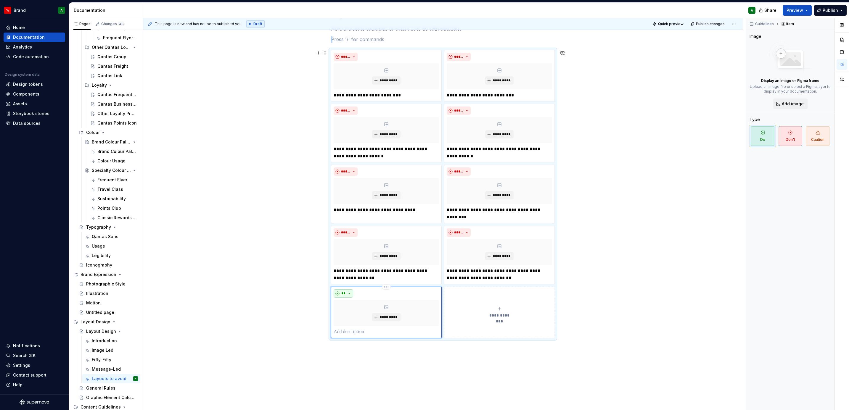
click at [350, 294] on button "**" at bounding box center [344, 294] width 20 height 8
click at [353, 315] on div "Don't" at bounding box center [356, 317] width 11 height 6
click at [344, 331] on p at bounding box center [386, 332] width 105 height 7
click at [437, 367] on div "**********" at bounding box center [443, 236] width 600 height 479
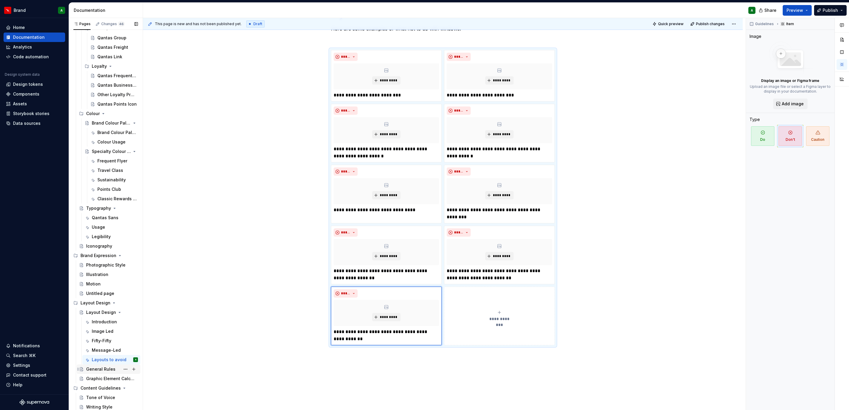
click at [99, 367] on div "General Rules" at bounding box center [100, 370] width 29 height 6
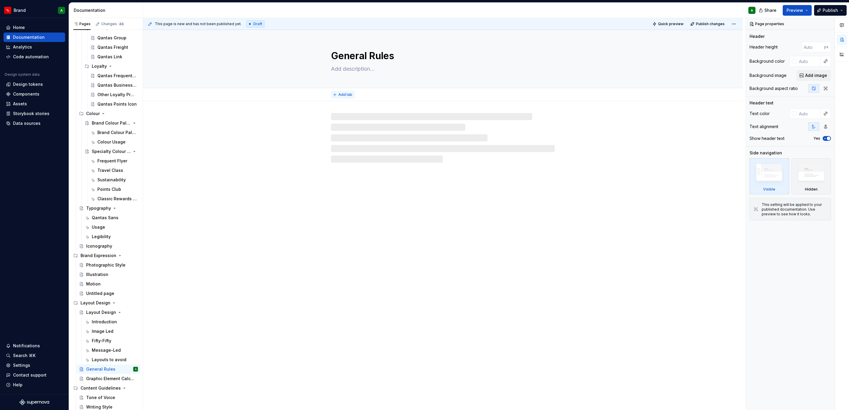
click at [343, 92] on button "Add tab" at bounding box center [343, 95] width 24 height 8
type textarea "*"
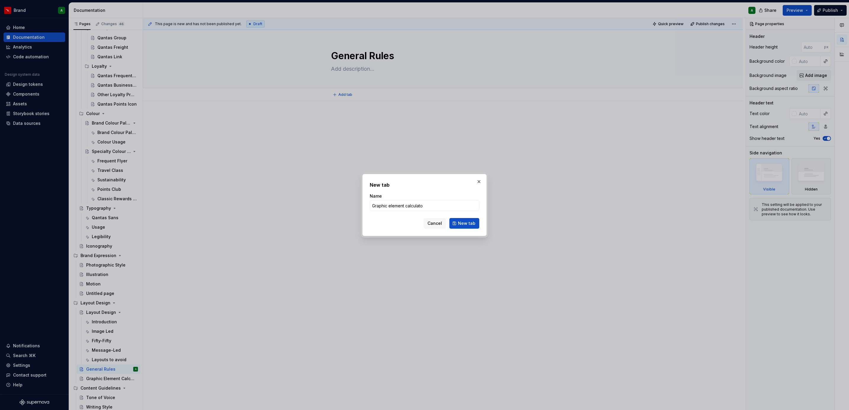
type input "Graphic element calculator"
click button "New tab" at bounding box center [464, 223] width 30 height 11
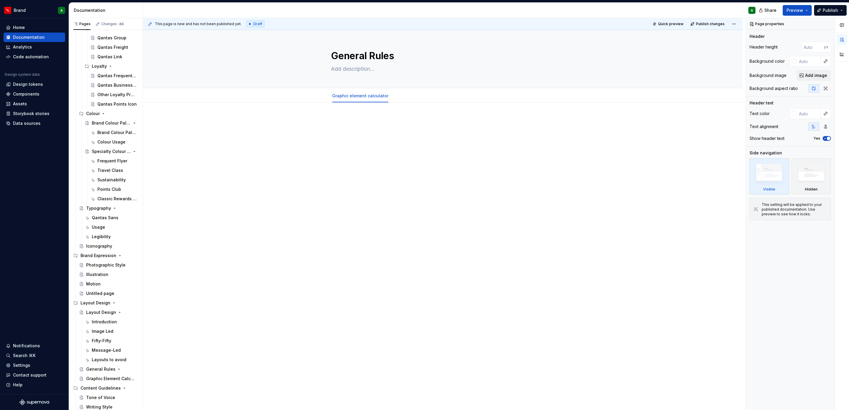
type textarea "*"
click at [402, 96] on span "Add tab" at bounding box center [409, 96] width 14 height 5
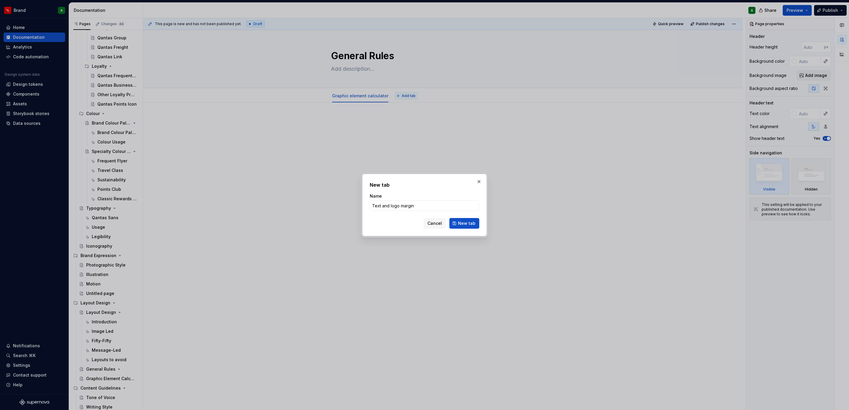
type input "Text and logo margins"
click button "New tab" at bounding box center [464, 223] width 30 height 11
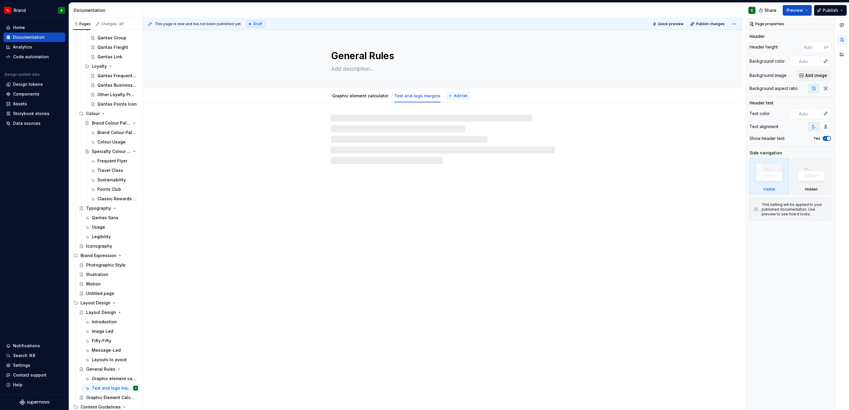
type textarea "*"
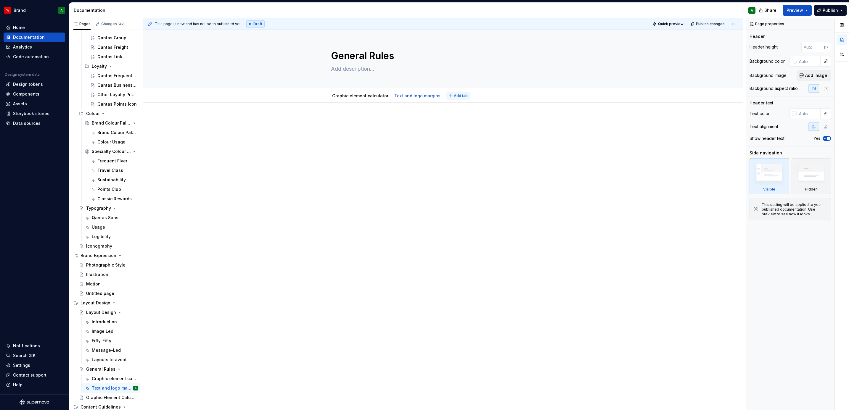
click at [449, 99] on button "Add tab" at bounding box center [458, 96] width 24 height 8
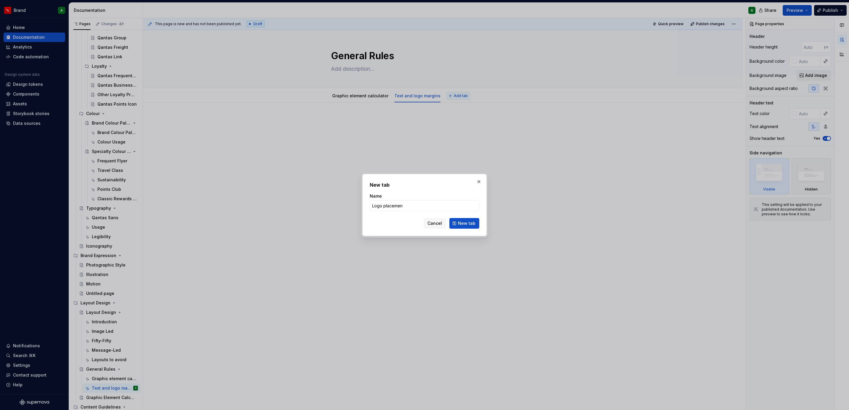
type input "Logo placement"
click button "New tab" at bounding box center [464, 223] width 30 height 11
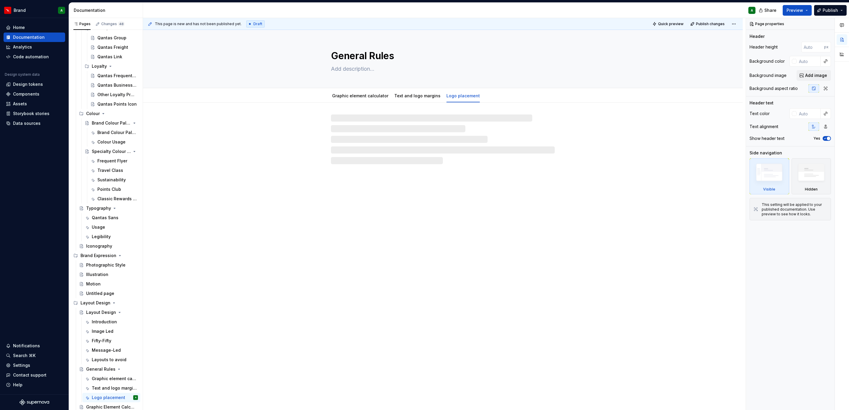
type textarea "*"
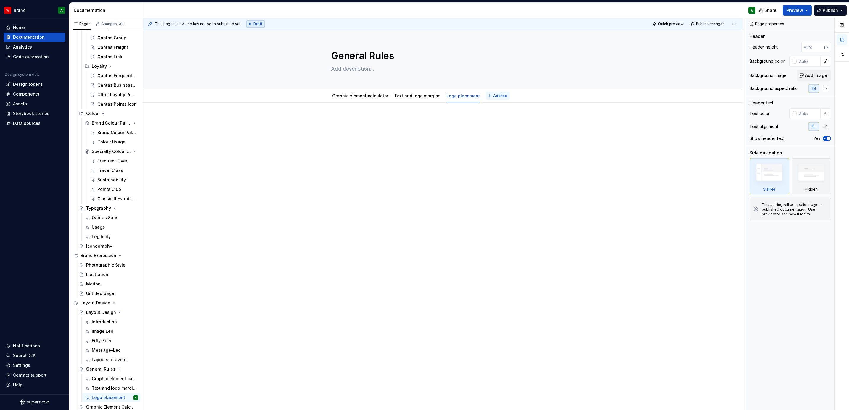
click at [493, 98] on span "Add tab" at bounding box center [500, 96] width 14 height 5
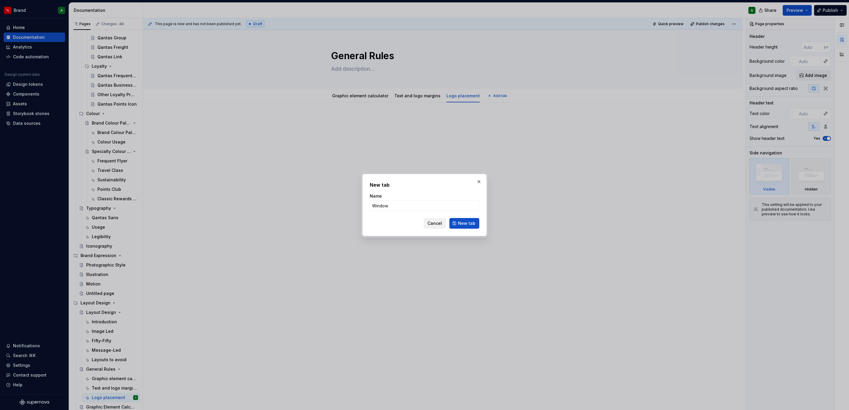
type input "Window"
click at [438, 226] on span "Cancel" at bounding box center [434, 224] width 15 height 6
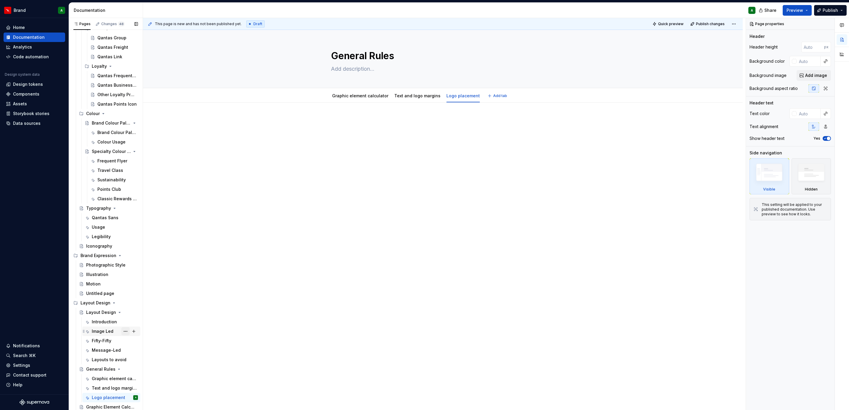
scroll to position [256, 0]
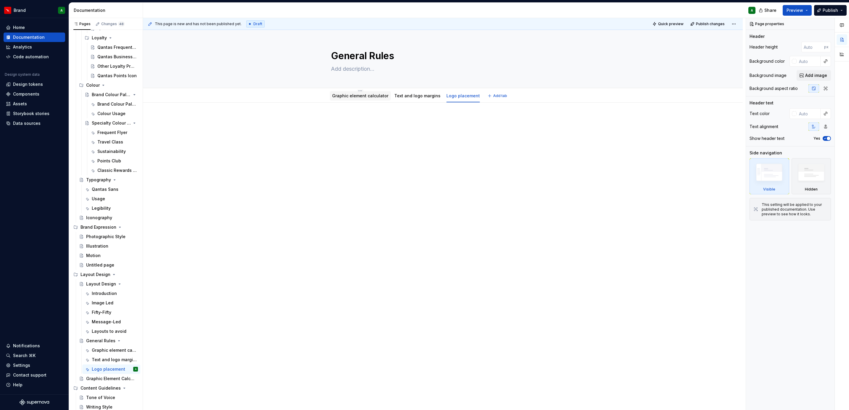
click at [363, 94] on link "Graphic element calculator" at bounding box center [360, 95] width 56 height 5
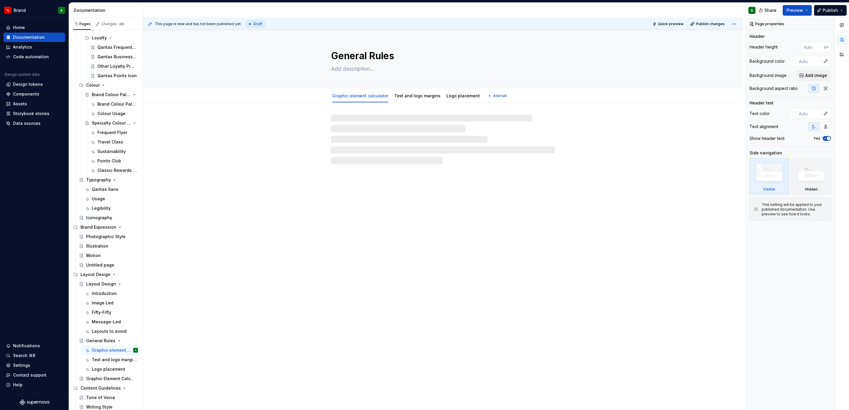
drag, startPoint x: 363, startPoint y: 94, endPoint x: 334, endPoint y: 121, distance: 38.8
click at [334, 121] on div at bounding box center [443, 140] width 224 height 50
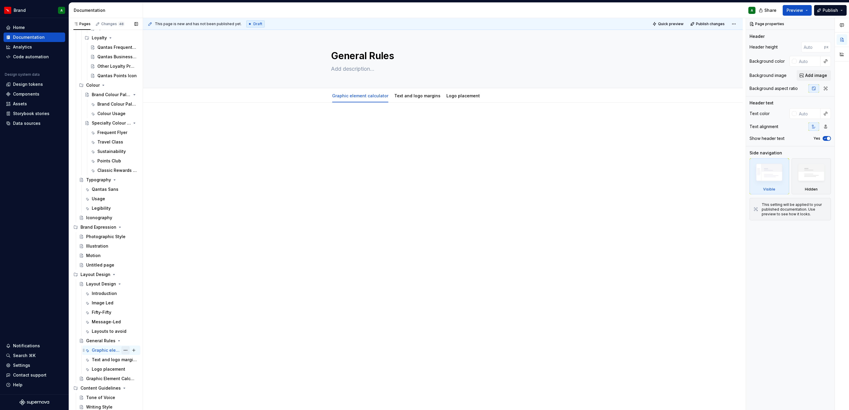
click at [121, 350] on button "Page tree" at bounding box center [125, 350] width 8 height 8
click at [153, 402] on div "Delete tab" at bounding box center [157, 401] width 58 height 6
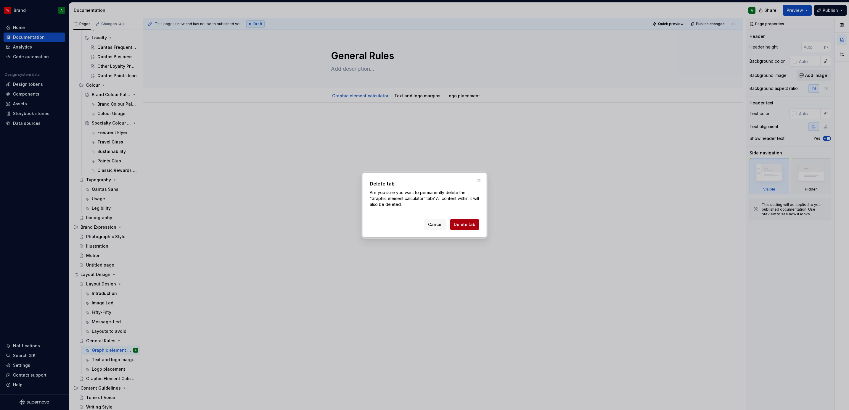
click at [462, 226] on span "Delete tab" at bounding box center [465, 225] width 22 height 6
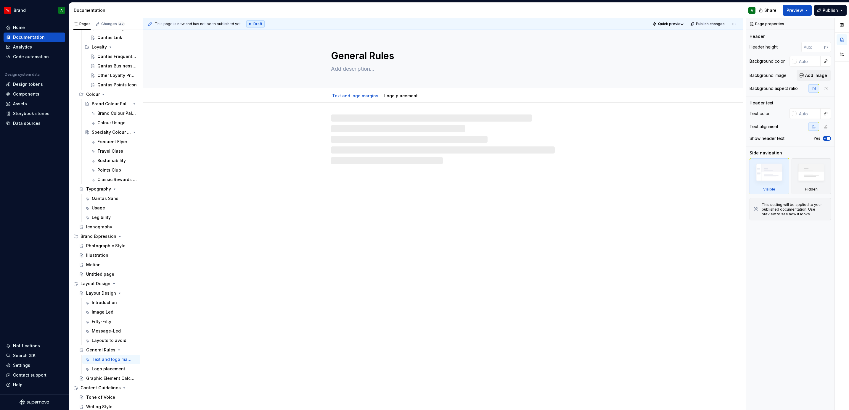
scroll to position [246, 0]
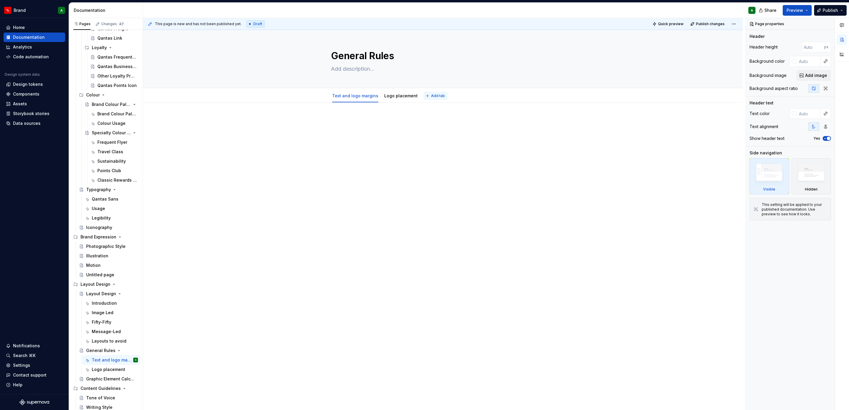
click at [432, 98] on span "Add tab" at bounding box center [438, 96] width 14 height 5
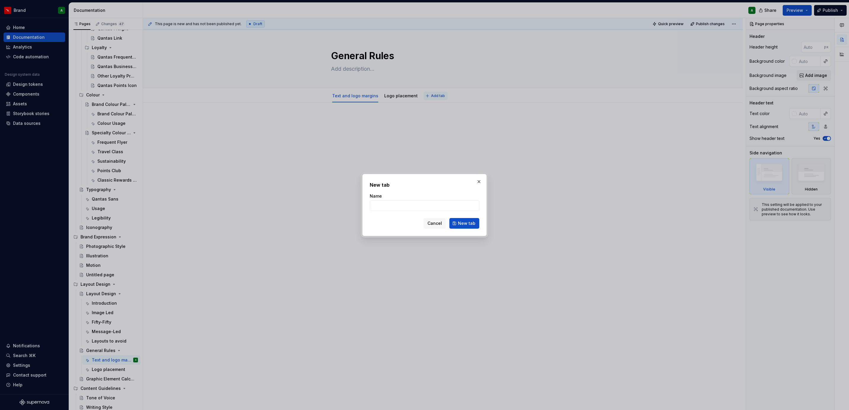
type textarea "*"
type input "Window overlap and cropping rules"
click button "New tab" at bounding box center [464, 223] width 30 height 11
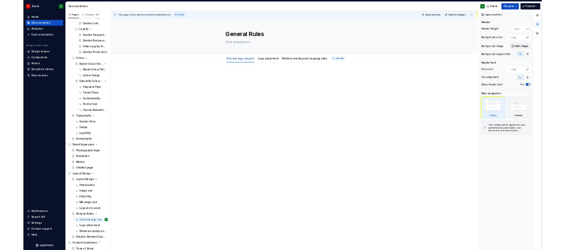
scroll to position [256, 0]
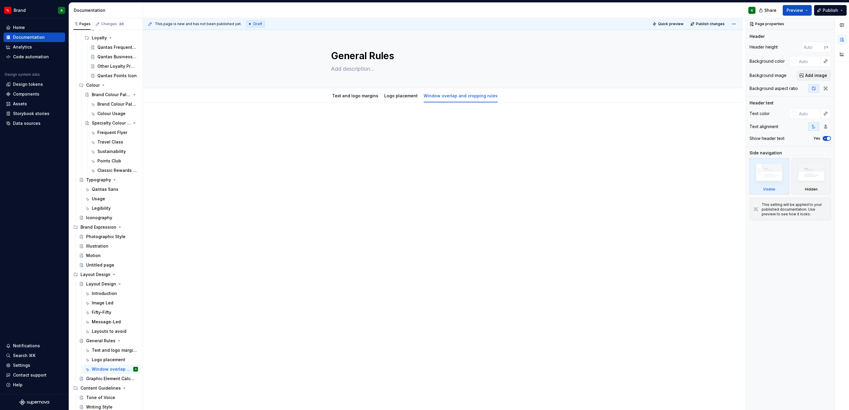
type textarea "*"
drag, startPoint x: 516, startPoint y: 102, endPoint x: 508, endPoint y: 98, distance: 9.4
click at [511, 98] on span "Add tab" at bounding box center [518, 96] width 14 height 5
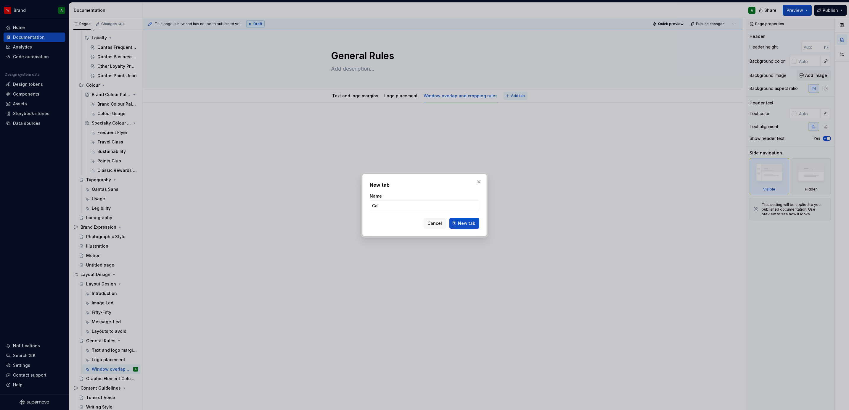
type input "Call"
type textarea "*"
type input "Callout shapes"
click button "New tab" at bounding box center [464, 223] width 30 height 11
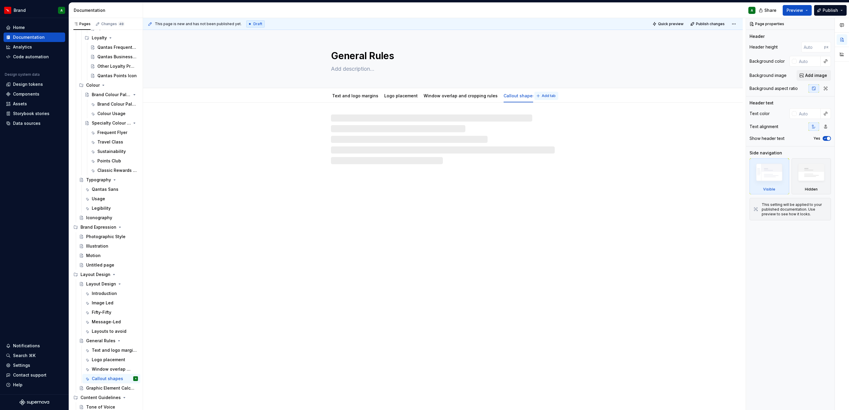
type textarea "*"
click at [545, 97] on span "Add tab" at bounding box center [549, 96] width 14 height 5
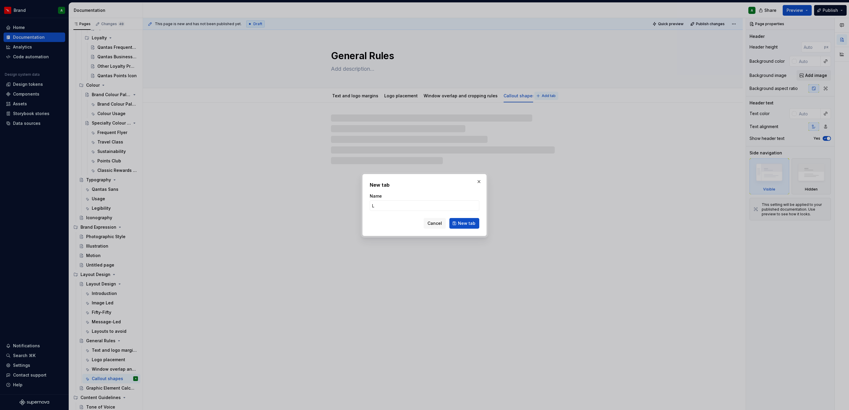
type input "Lo"
type textarea "*"
type input "Logo"
type textarea "*"
type input "Logo s"
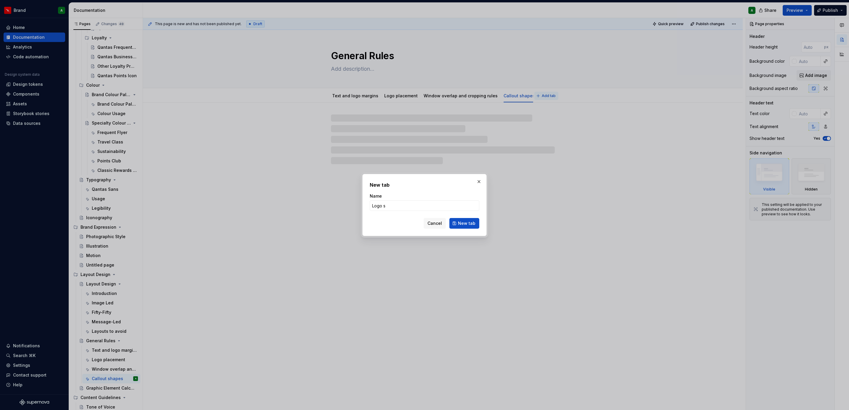
type textarea "*"
type input "Logo sizing and margins"
click button "New tab" at bounding box center [464, 223] width 30 height 11
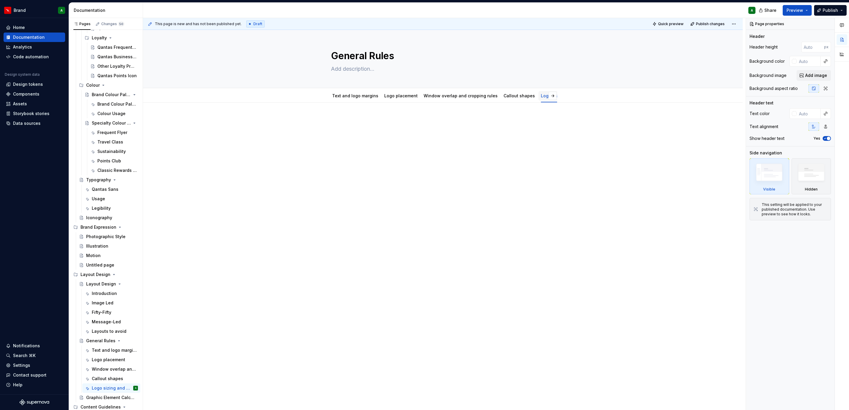
type textarea "*"
click at [554, 98] on span "Add tab" at bounding box center [549, 96] width 14 height 5
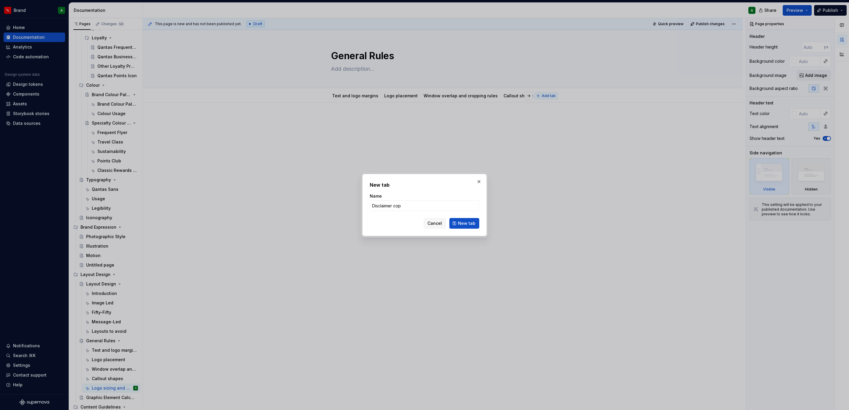
type input "Disclaimer copy"
click button "New tab" at bounding box center [464, 223] width 30 height 11
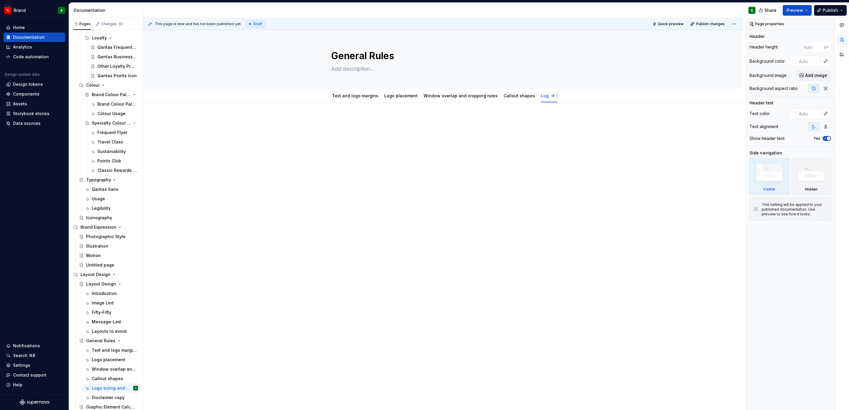
click at [527, 126] on div at bounding box center [443, 128] width 224 height 22
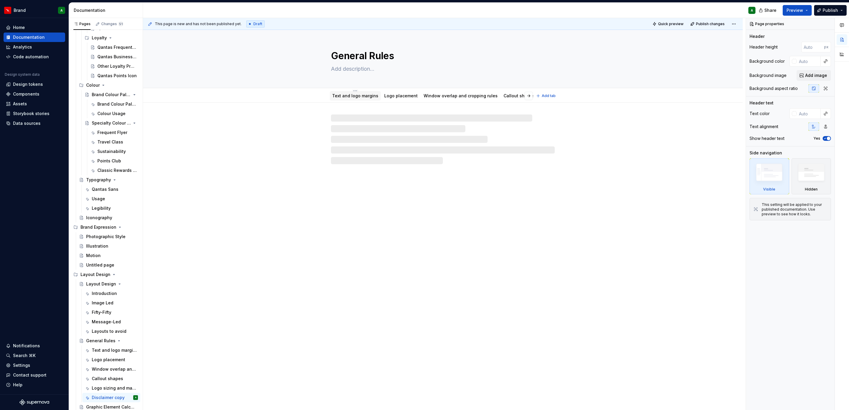
click at [352, 94] on link "Text and logo margins" at bounding box center [355, 95] width 46 height 5
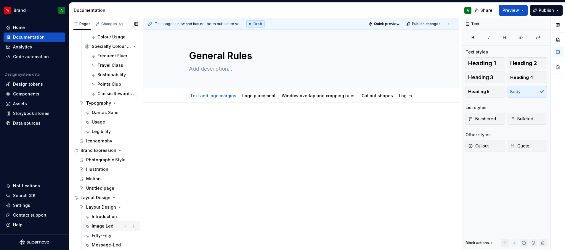
scroll to position [320, 0]
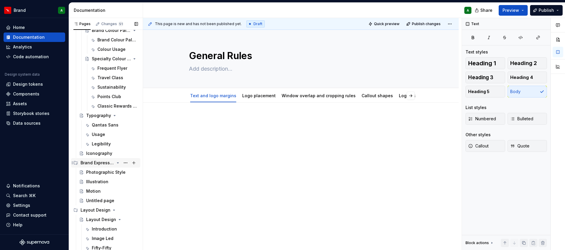
click at [102, 165] on div "Brand Expression" at bounding box center [98, 163] width 34 height 6
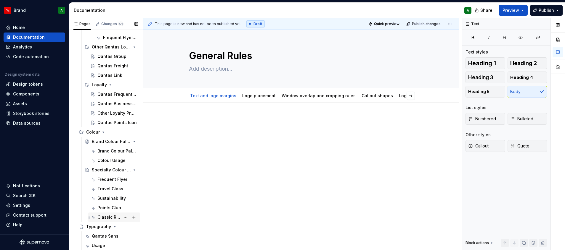
scroll to position [198, 0]
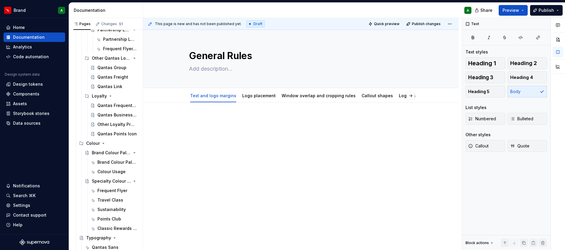
drag, startPoint x: 222, startPoint y: 168, endPoint x: 197, endPoint y: 167, distance: 24.9
click at [222, 168] on div at bounding box center [301, 162] width 316 height 119
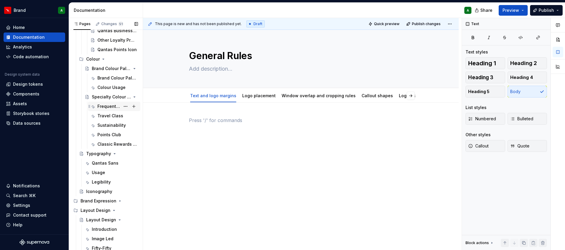
scroll to position [283, 0]
click at [96, 189] on div "Iconography" at bounding box center [99, 191] width 26 height 6
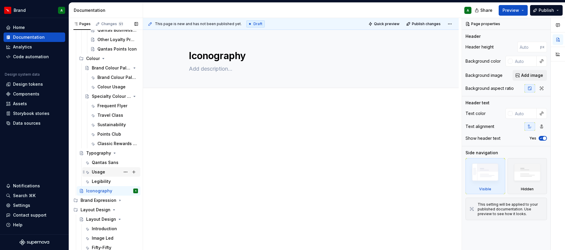
scroll to position [405, 0]
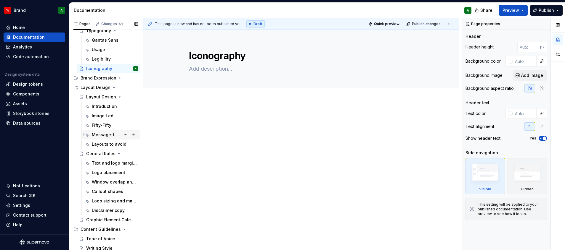
click at [99, 135] on div "Message-Led" at bounding box center [106, 135] width 28 height 6
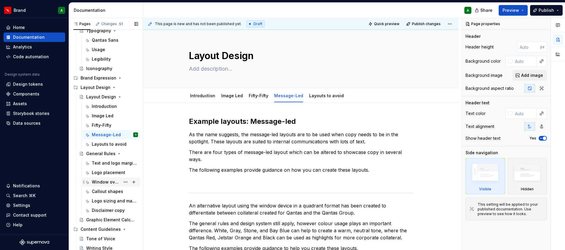
scroll to position [407, 0]
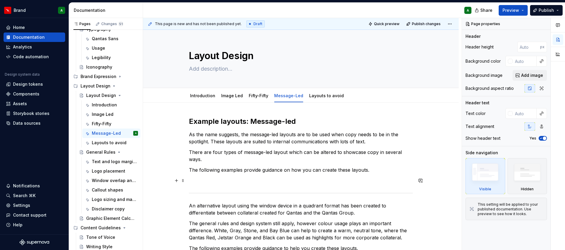
click at [205, 181] on p at bounding box center [301, 180] width 224 height 7
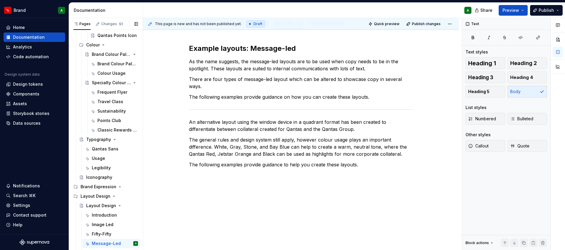
scroll to position [296, 0]
click at [103, 133] on div "Classic Rewards and Classic Plus Rewards" at bounding box center [108, 131] width 23 height 6
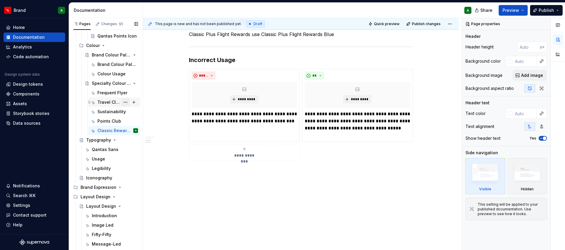
scroll to position [109, 0]
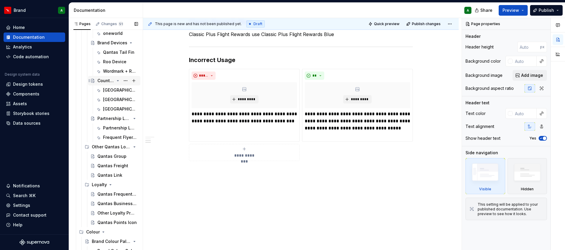
click at [103, 85] on div "Country Specific Logos" at bounding box center [114, 80] width 52 height 9
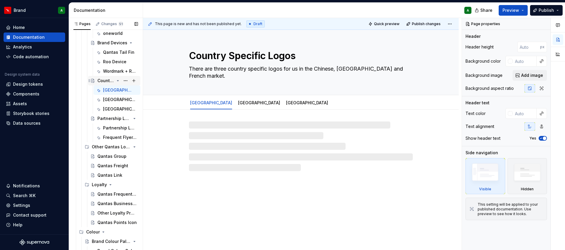
click at [103, 85] on div "Country Specific Logos" at bounding box center [114, 80] width 52 height 9
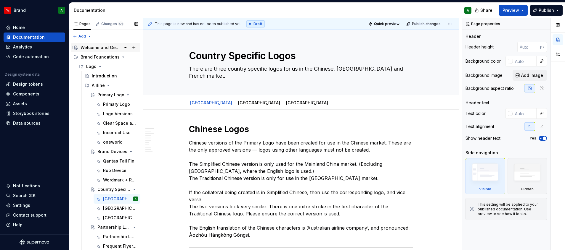
click at [97, 46] on div "Welcome and Getting Started" at bounding box center [101, 48] width 40 height 6
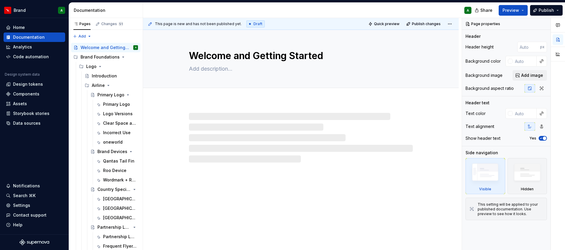
click at [299, 148] on div at bounding box center [301, 138] width 224 height 50
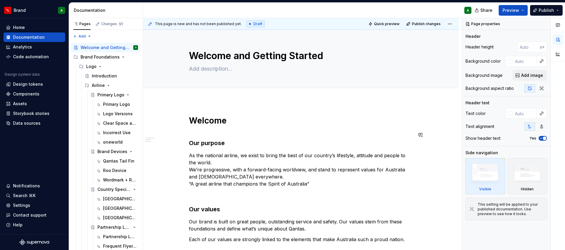
click at [207, 149] on div "Welcome Our purpose As the national airline, we exist to bring the best of our …" at bounding box center [301, 223] width 224 height 216
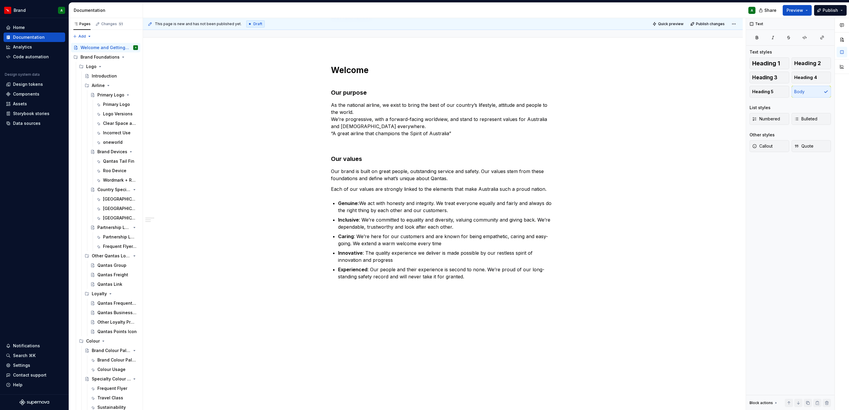
type textarea "*"
